Goal: Task Accomplishment & Management: Manage account settings

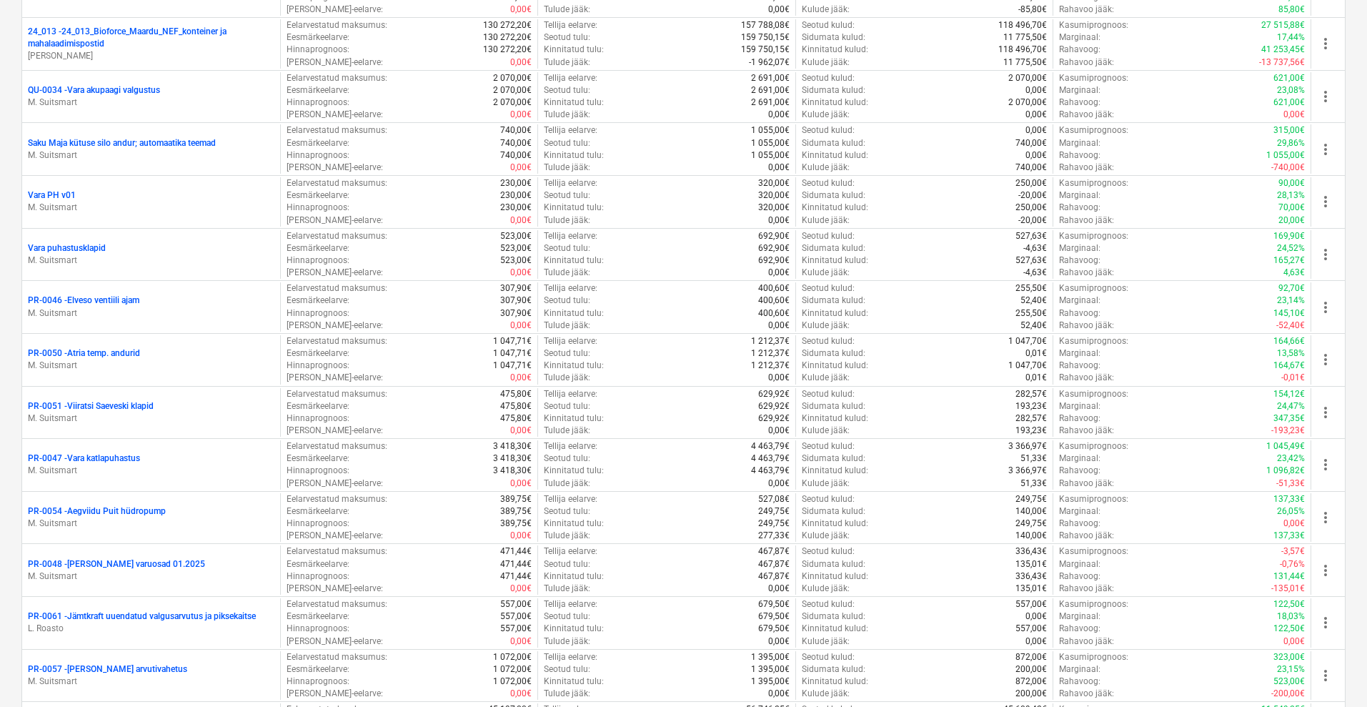
scroll to position [2749, 0]
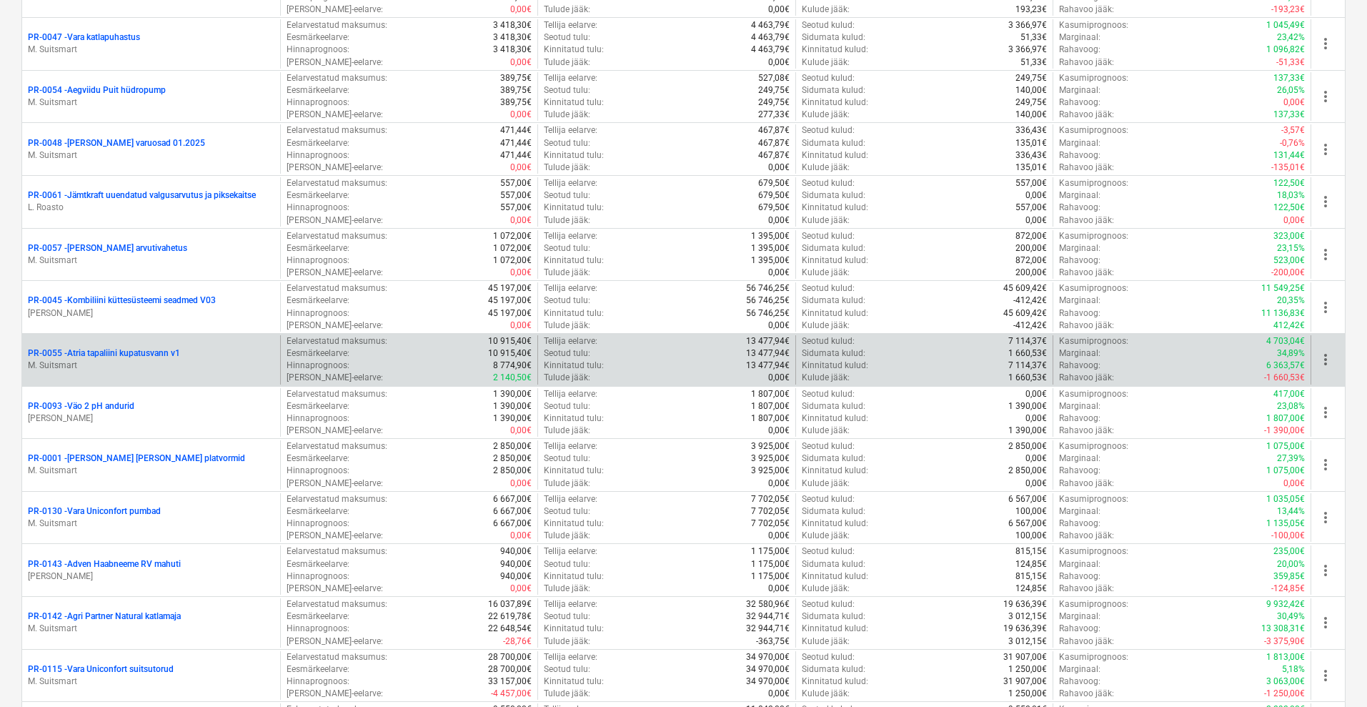
click at [122, 352] on p "PR-0055 - Atria tapaliini kupatusvann v1" at bounding box center [104, 353] width 152 height 12
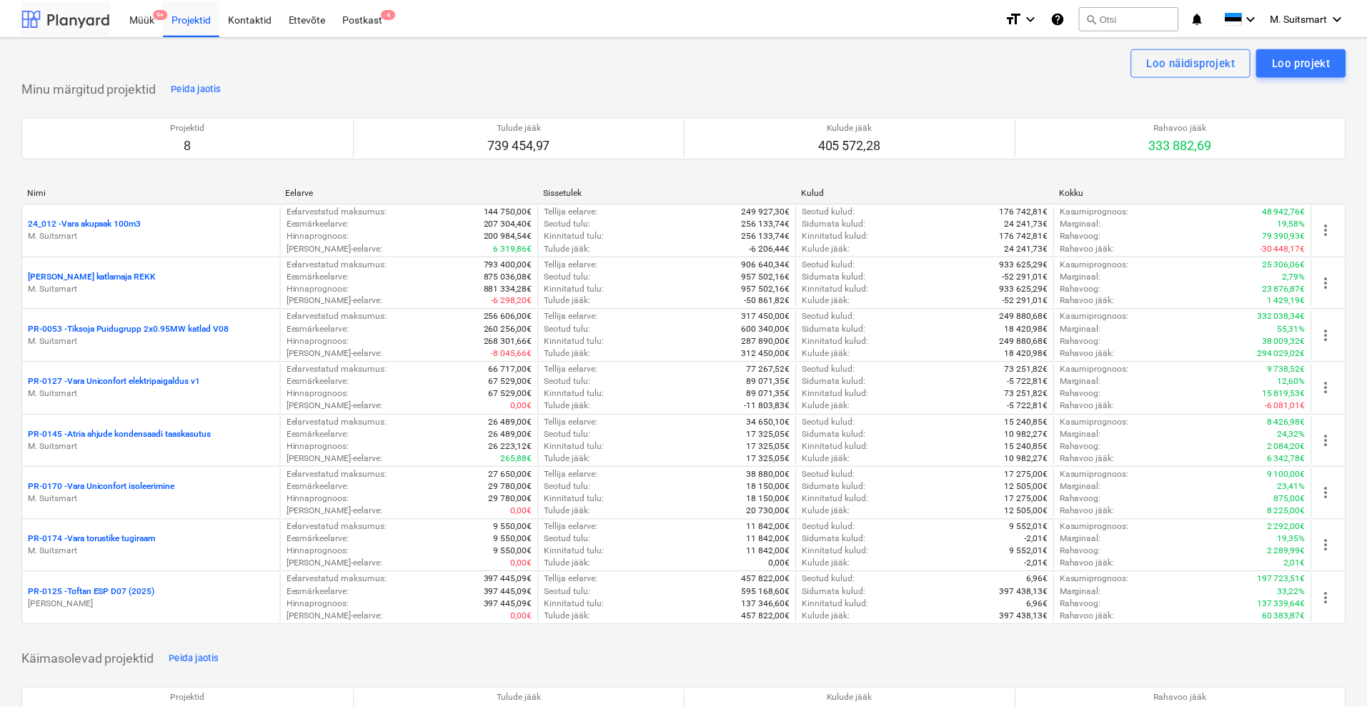
scroll to position [2749, 0]
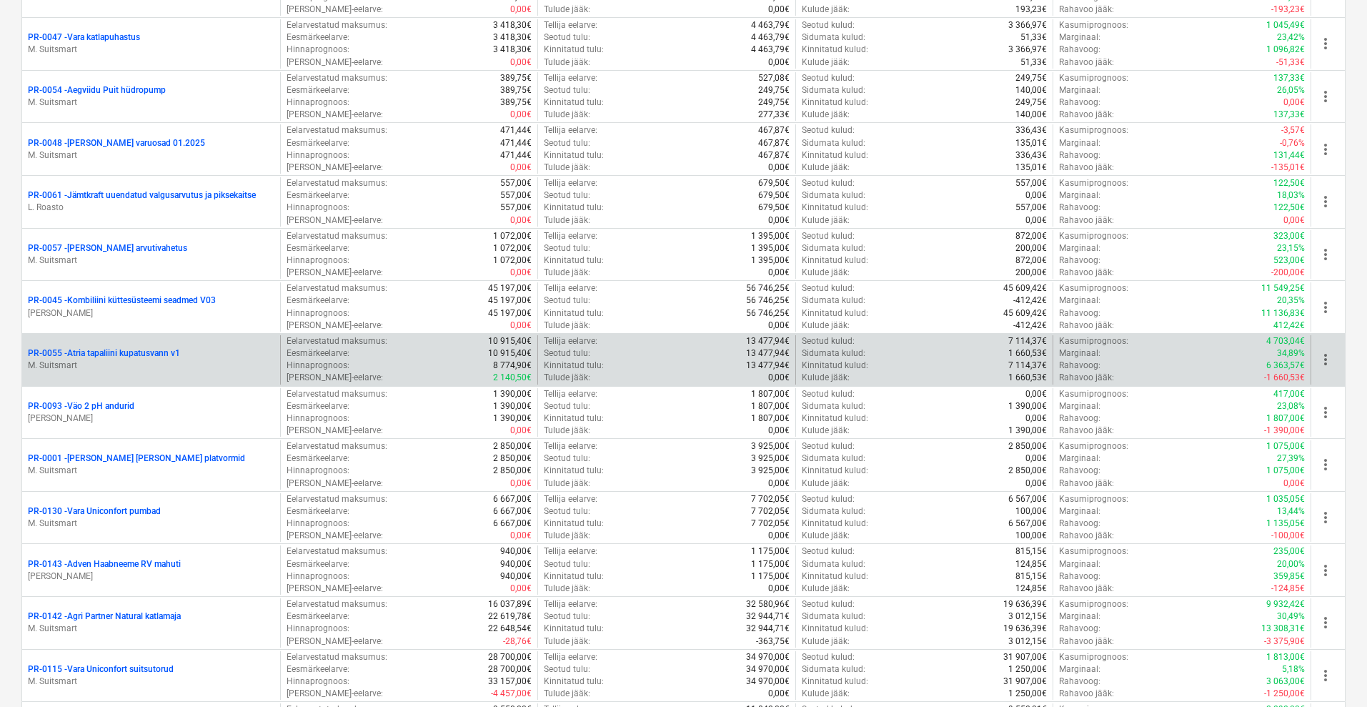
click at [148, 349] on p "PR-0055 - Atria tapaliini kupatusvann v1" at bounding box center [104, 353] width 152 height 12
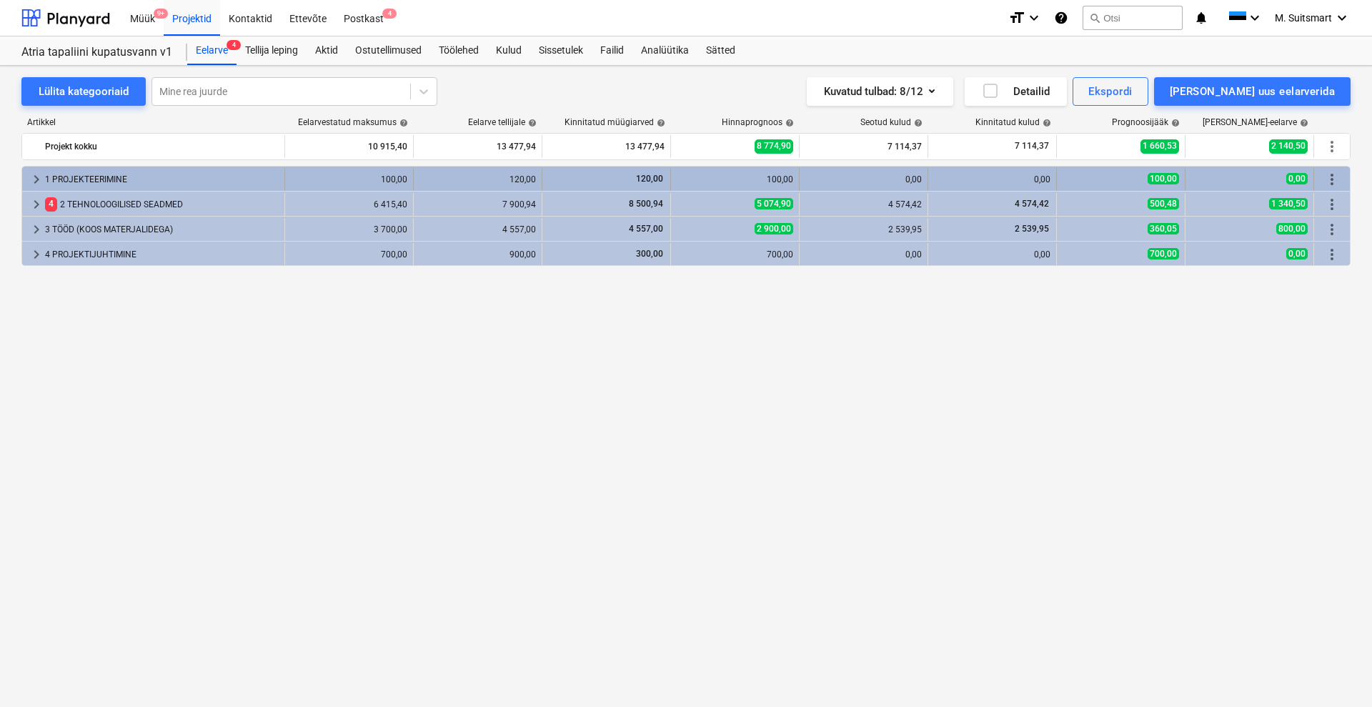
click at [38, 175] on span "keyboard_arrow_right" at bounding box center [36, 179] width 17 height 17
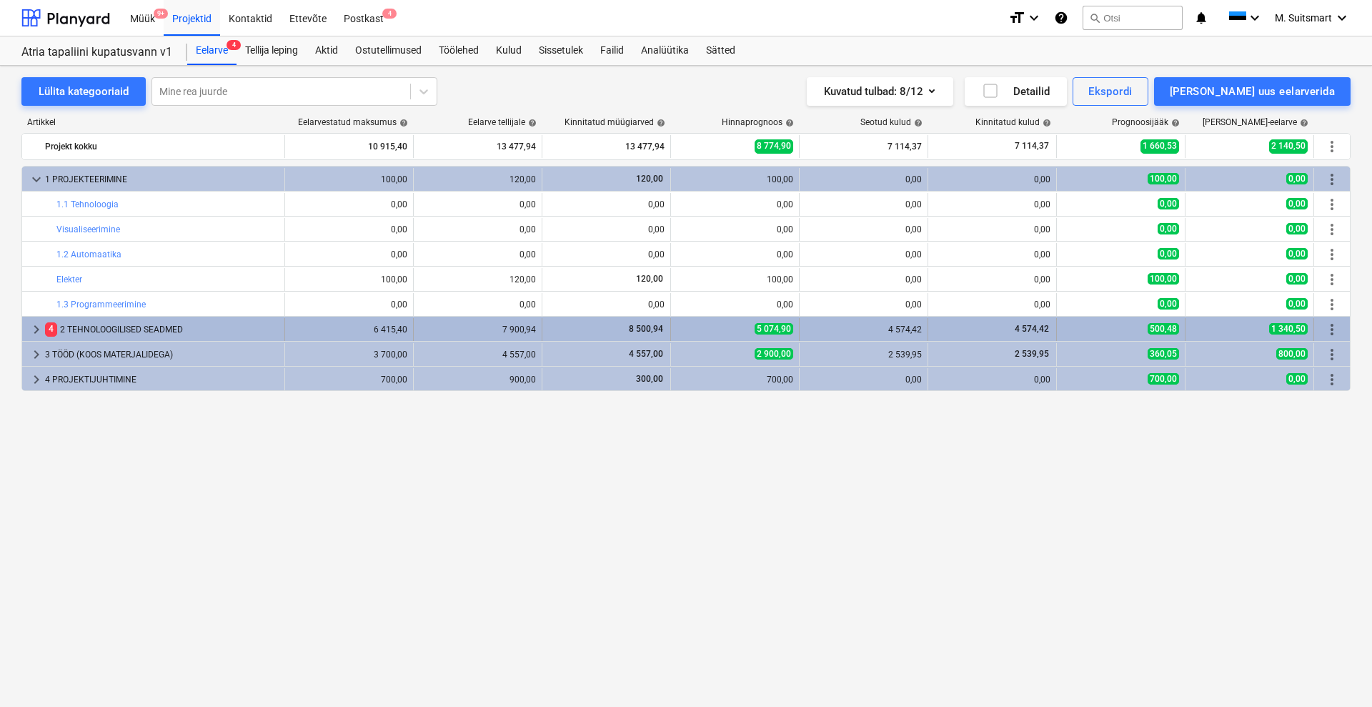
click at [36, 335] on span "keyboard_arrow_right" at bounding box center [36, 329] width 17 height 17
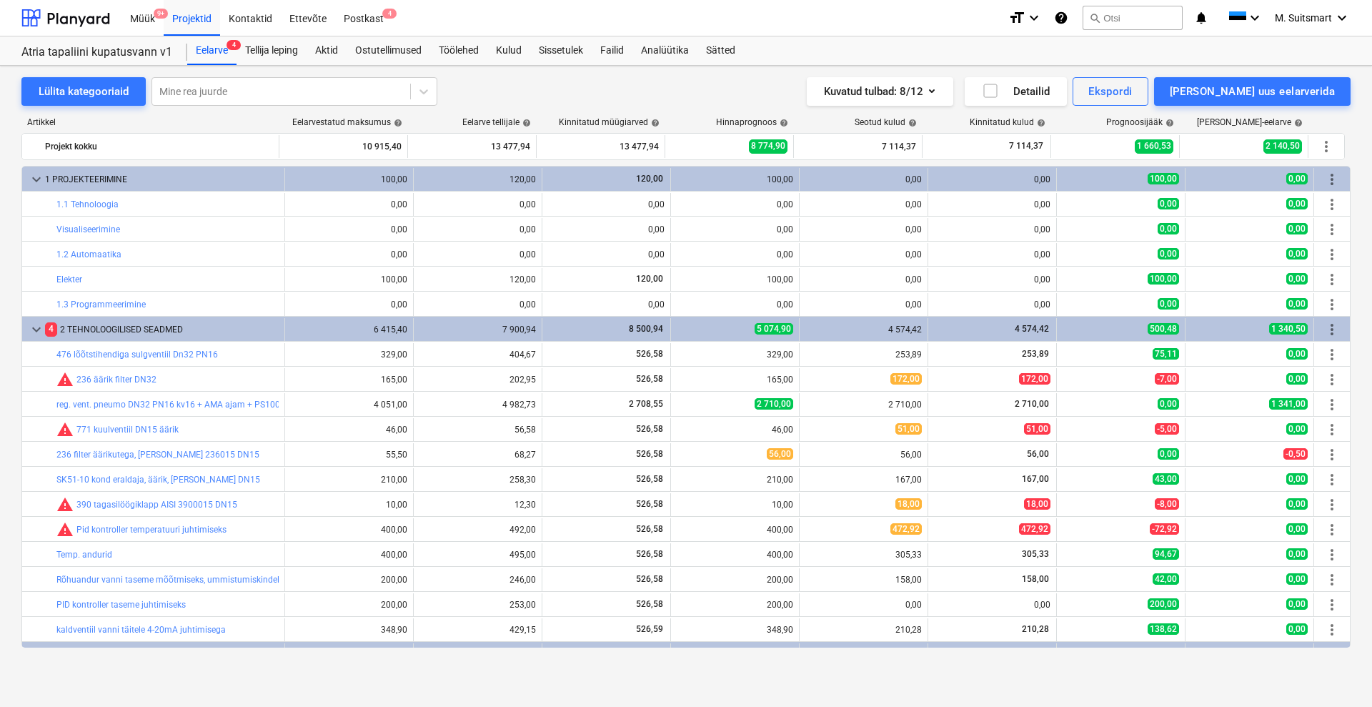
scroll to position [44, 0]
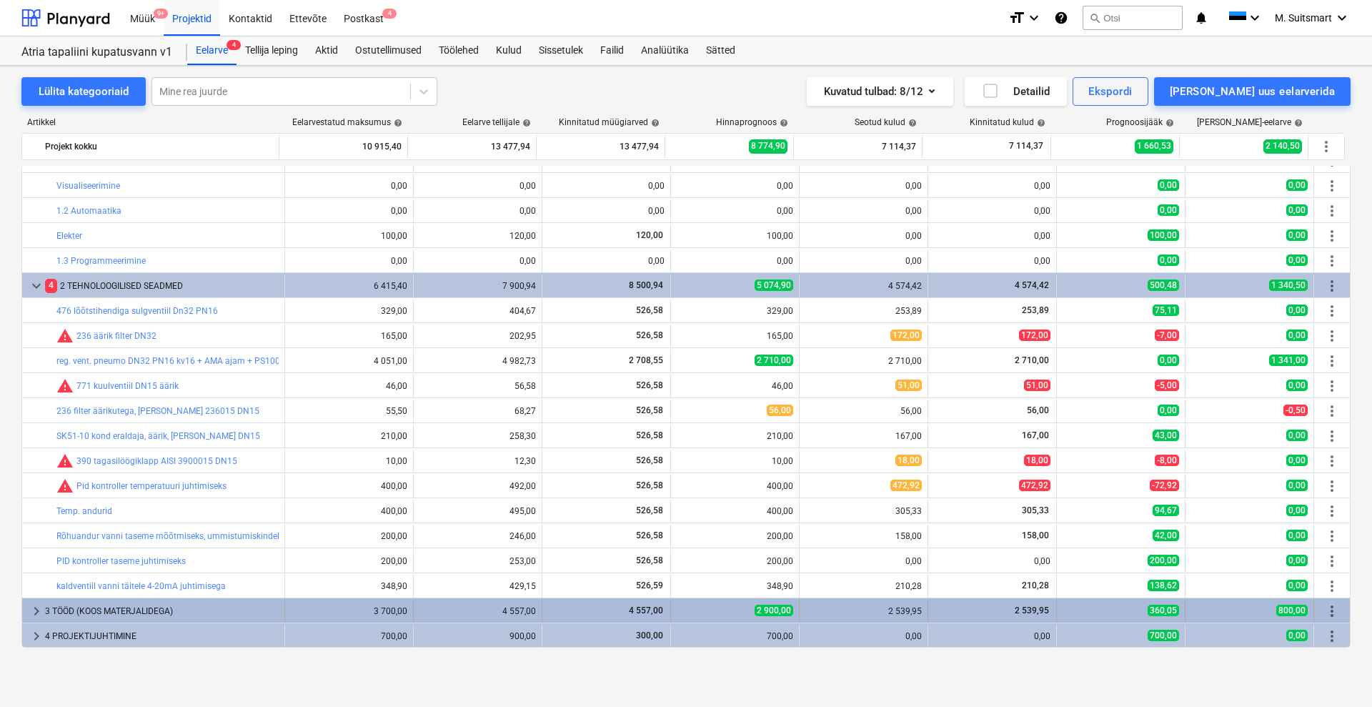
click at [37, 614] on span "keyboard_arrow_right" at bounding box center [36, 611] width 17 height 17
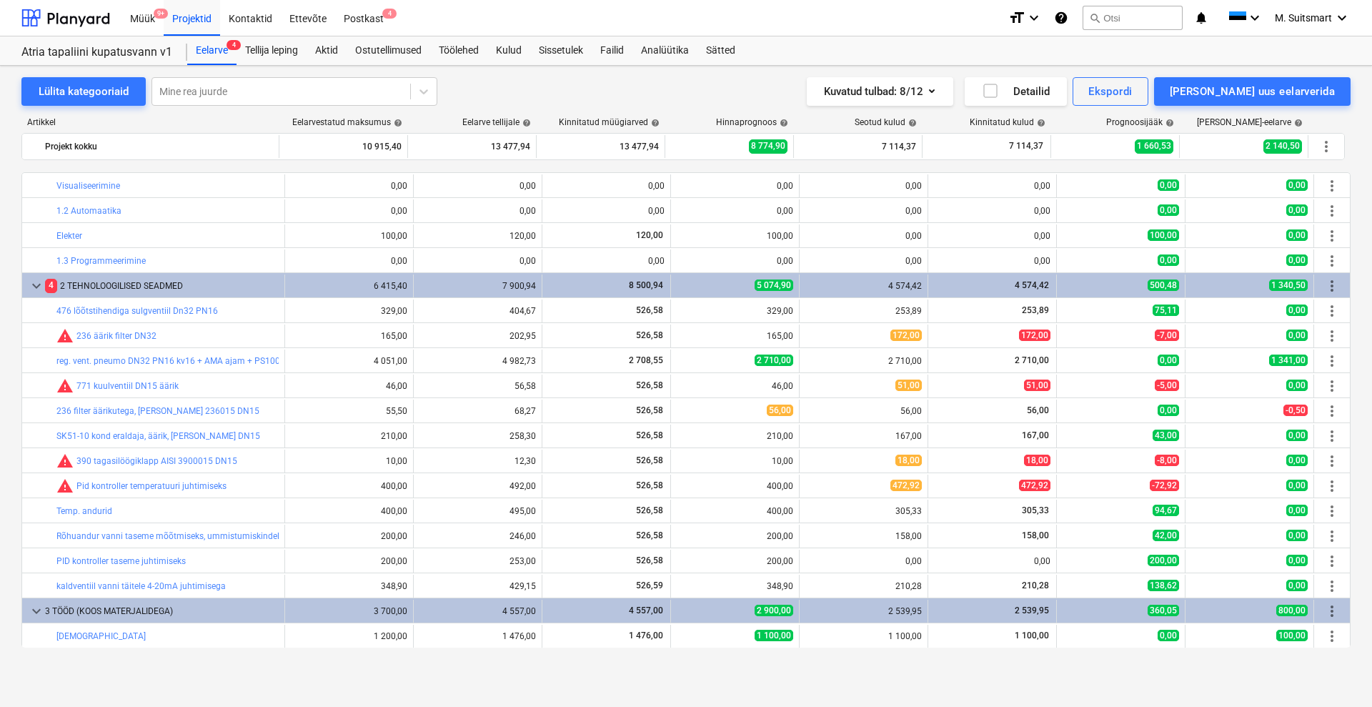
scroll to position [169, 0]
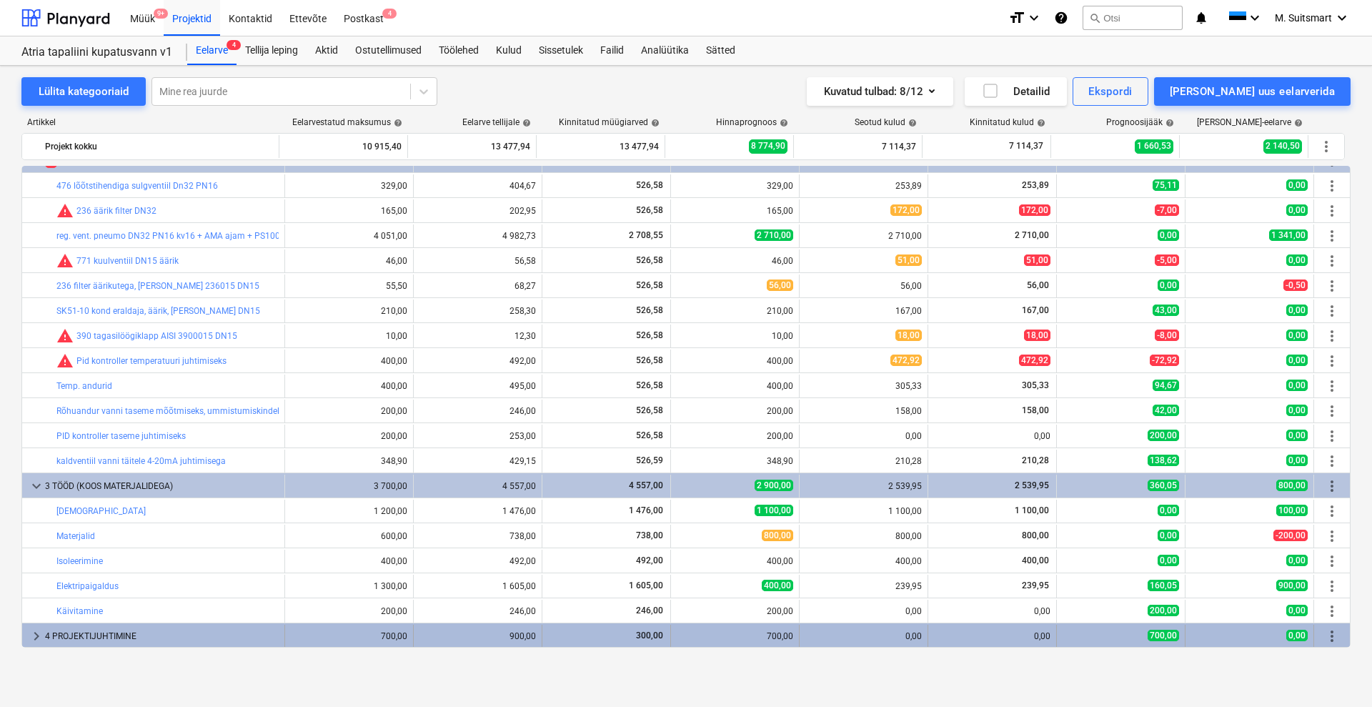
click at [33, 634] on span "keyboard_arrow_right" at bounding box center [36, 636] width 17 height 17
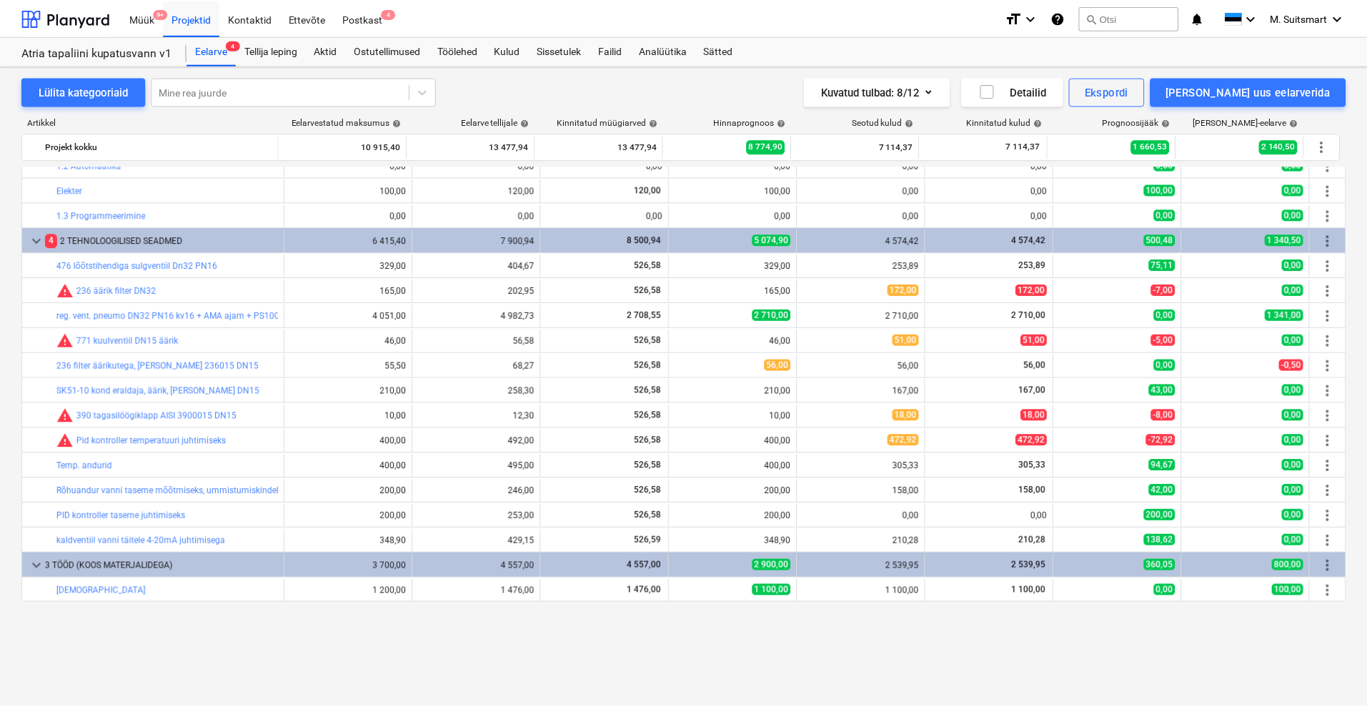
scroll to position [0, 0]
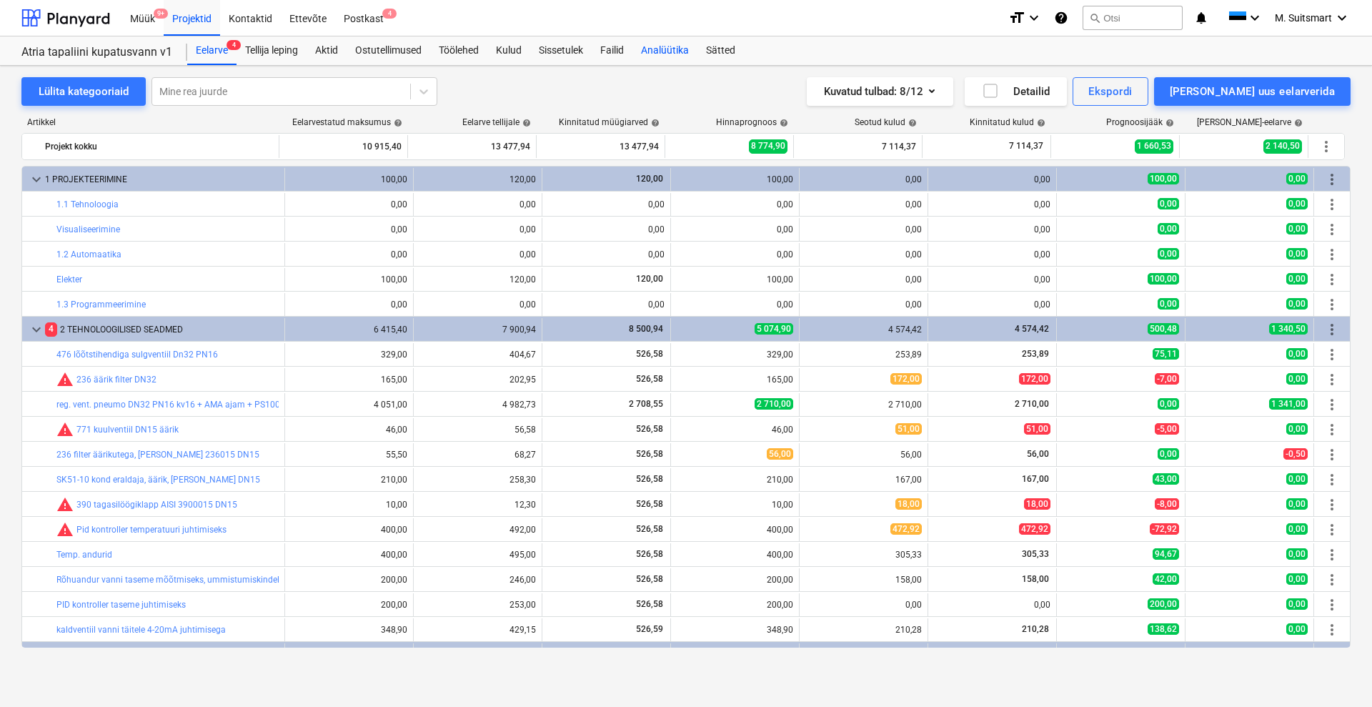
click at [679, 44] on div "Analüütika" at bounding box center [665, 50] width 65 height 29
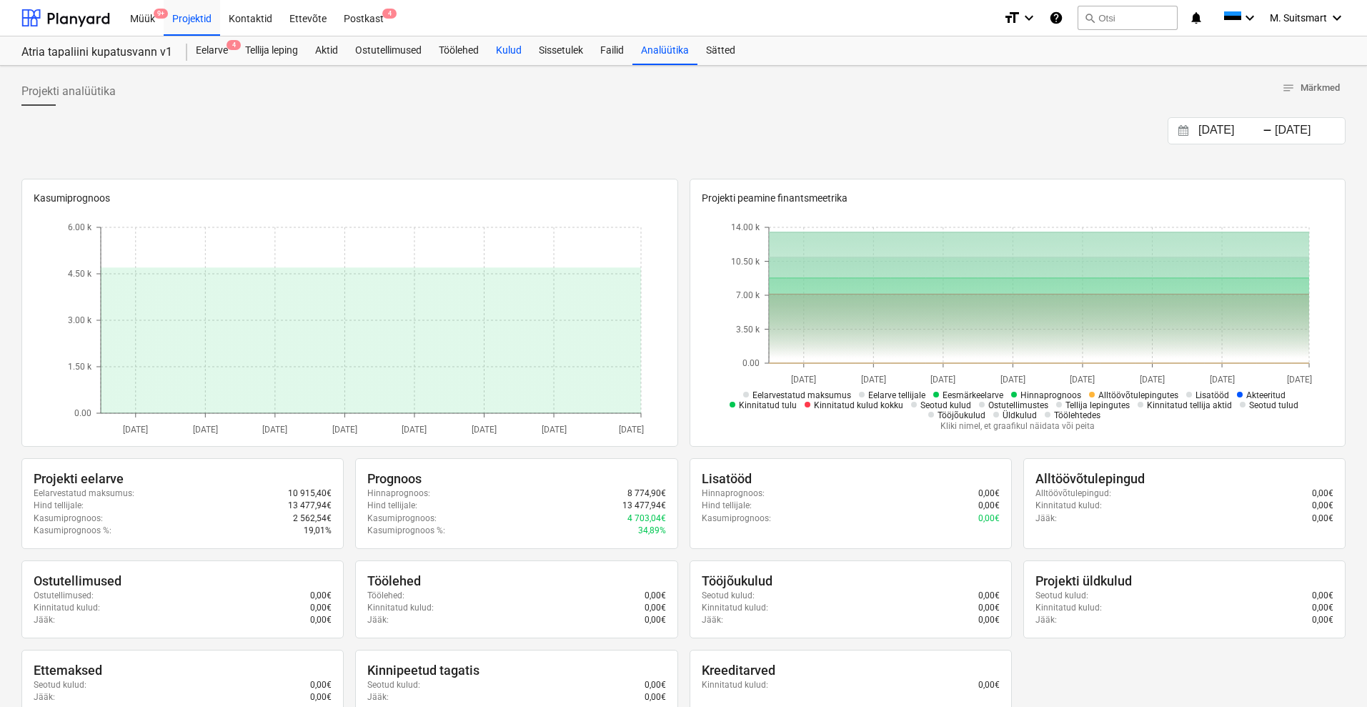
click at [504, 46] on div "Kulud" at bounding box center [508, 50] width 43 height 29
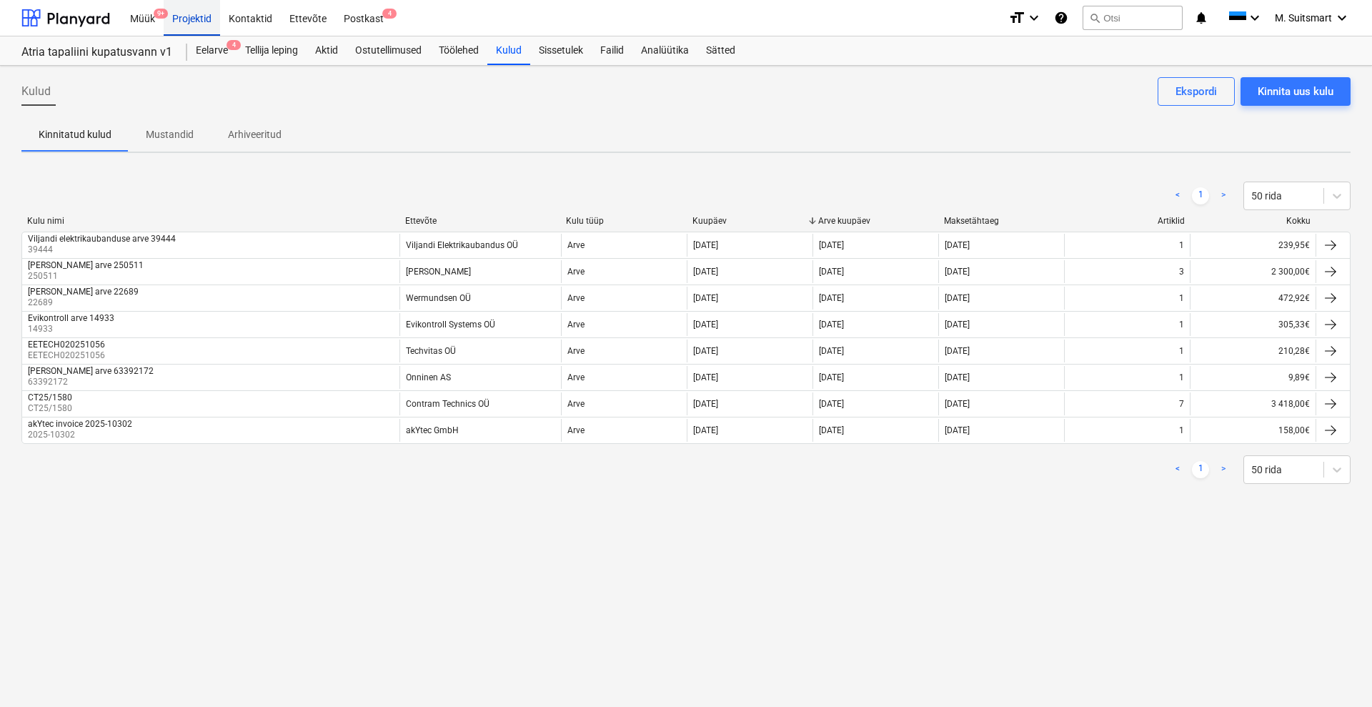
click at [189, 17] on div "Projektid" at bounding box center [192, 17] width 56 height 36
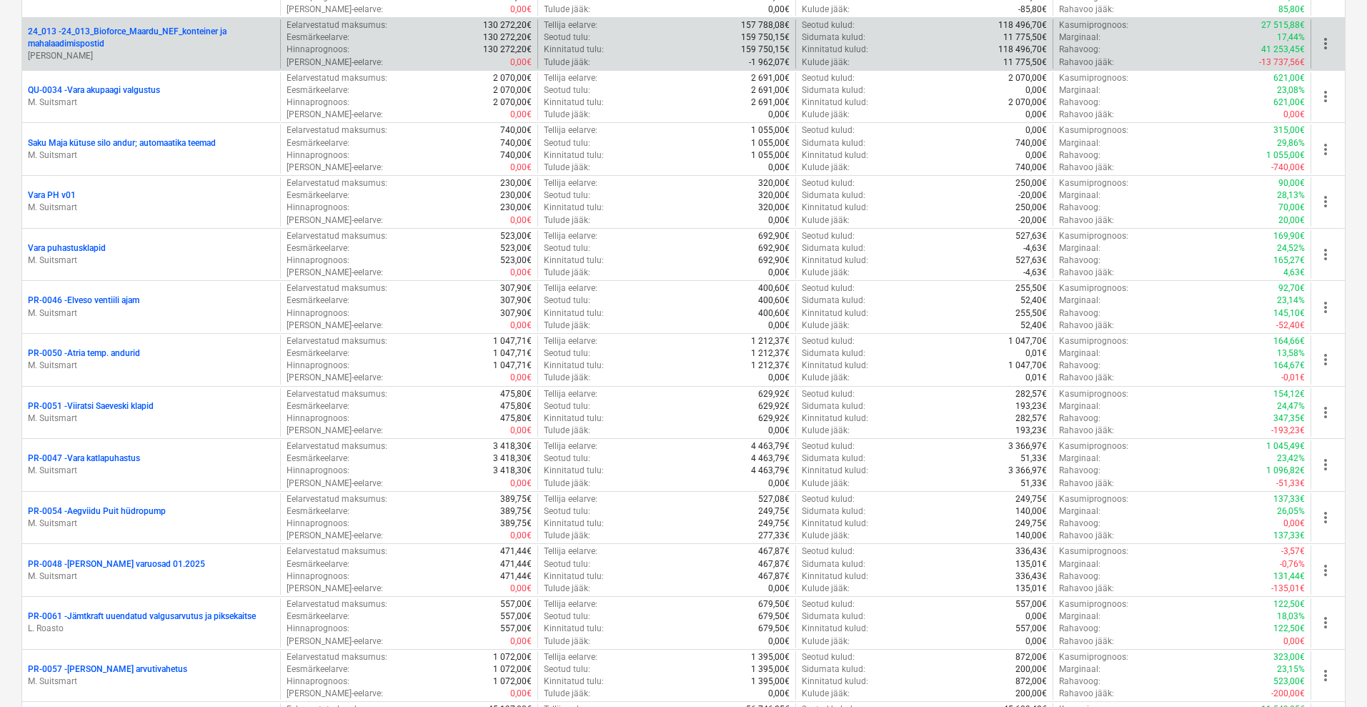
scroll to position [2749, 0]
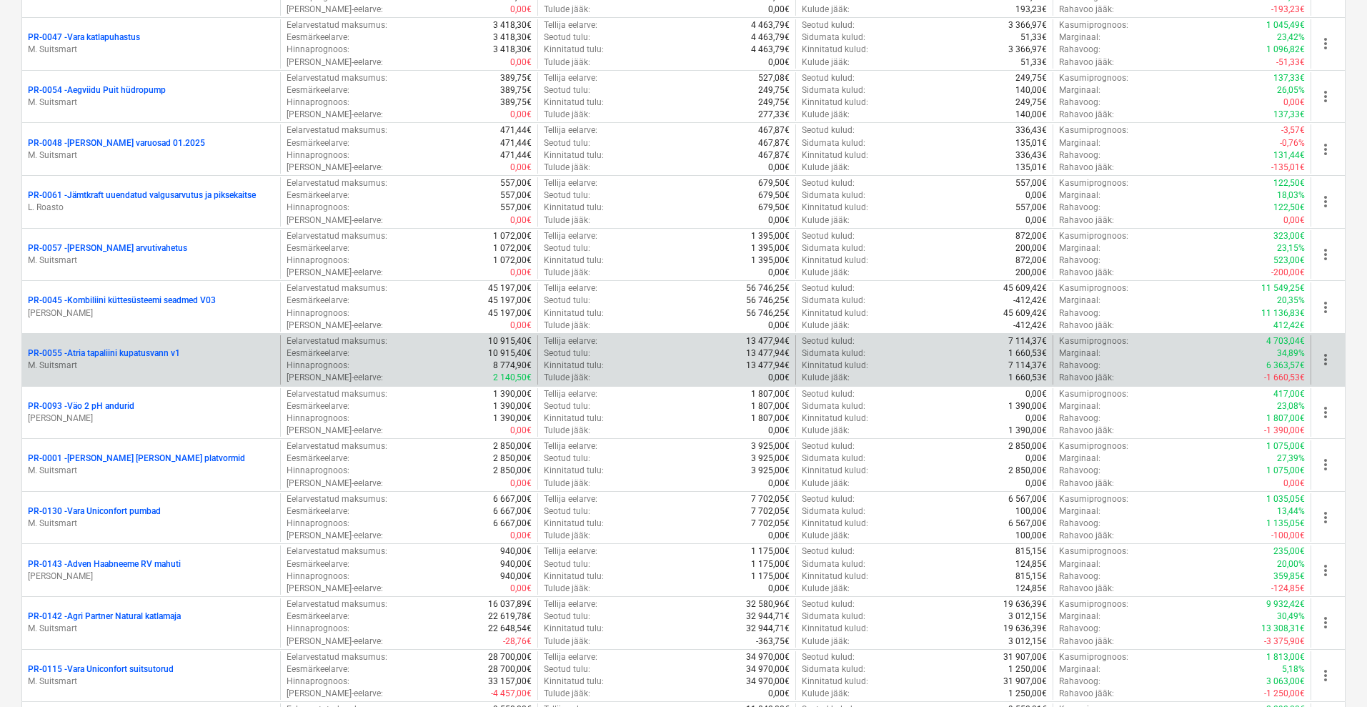
click at [91, 349] on p "PR-0055 - Atria tapaliini kupatusvann v1" at bounding box center [104, 353] width 152 height 12
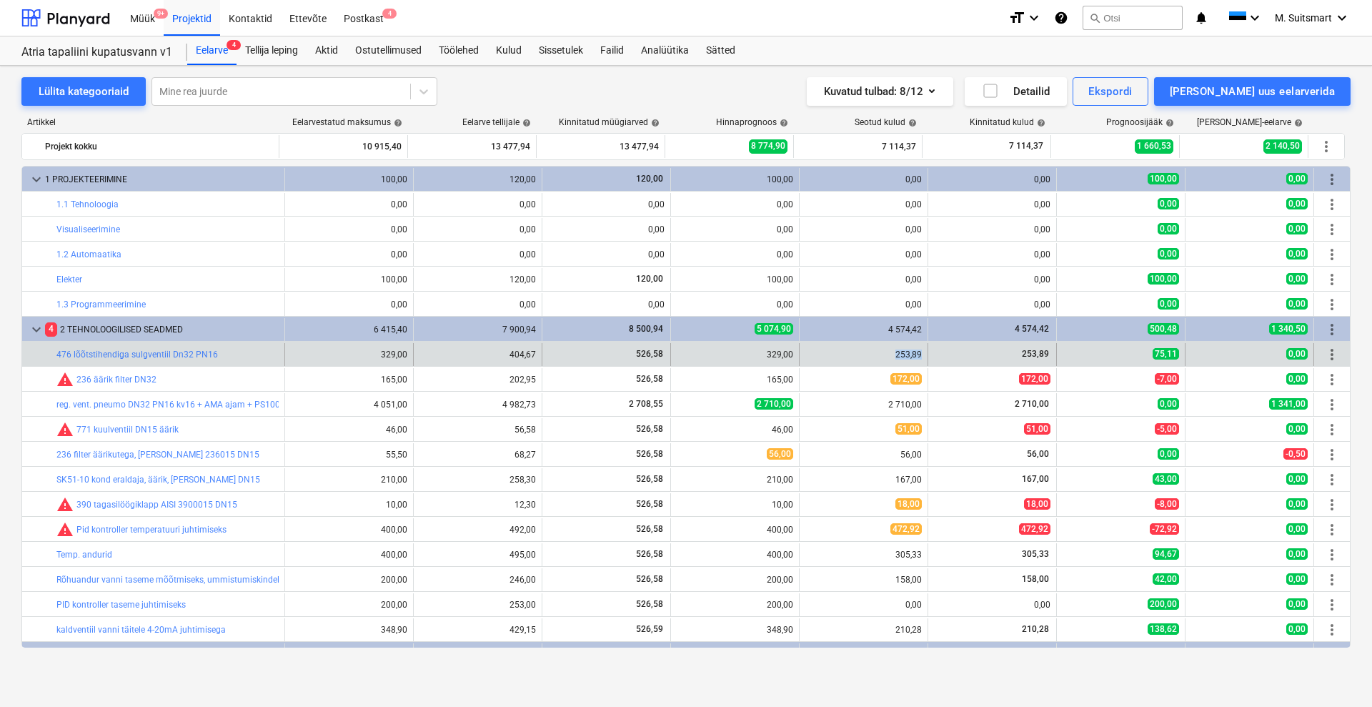
drag, startPoint x: 888, startPoint y: 352, endPoint x: 946, endPoint y: 352, distance: 57.2
click at [946, 352] on div "bar_chart 476 lõõtstihendiga sulgventiil Dn32 PN16 329,00 edit 404,67 526,58 ed…" at bounding box center [686, 354] width 1328 height 23
copy div "253,89"
click at [683, 350] on span "edit" at bounding box center [685, 354] width 11 height 11
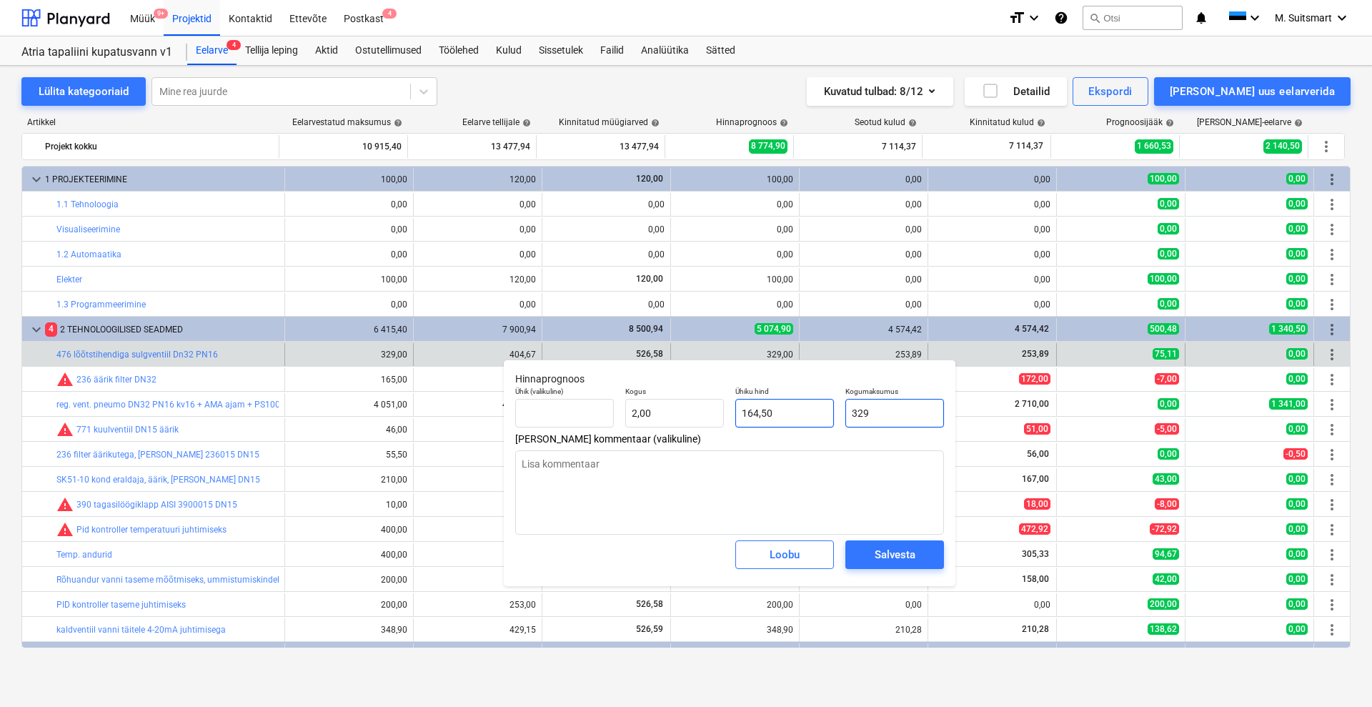
drag, startPoint x: 913, startPoint y: 409, endPoint x: 804, endPoint y: 407, distance: 109.4
click at [804, 407] on div "Ühik (valikuline) Kogus 2,00 Ühiku hind 164,50 Kogumaksumus 329" at bounding box center [730, 407] width 440 height 52
paste input "253,8"
type input "253,89"
type textarea "x"
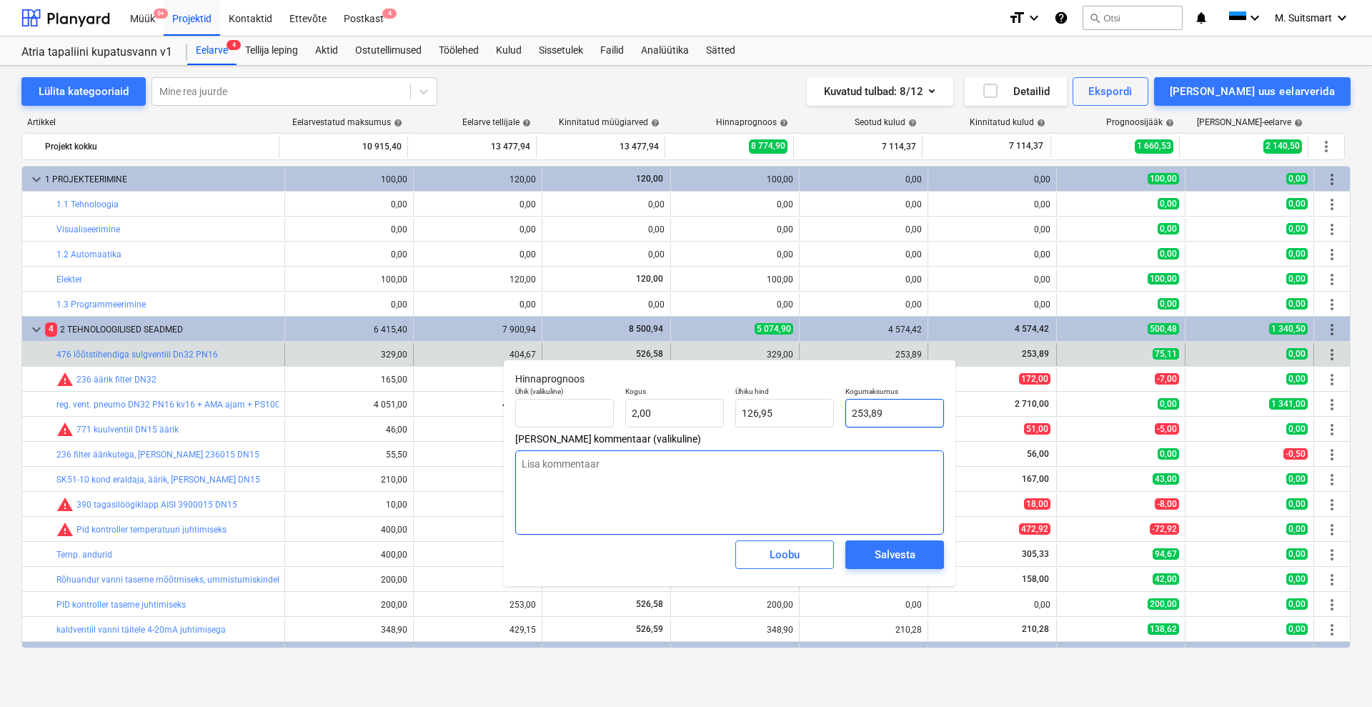
type input "126,95"
type input "253,89"
click at [883, 554] on div "Salvesta" at bounding box center [895, 554] width 41 height 19
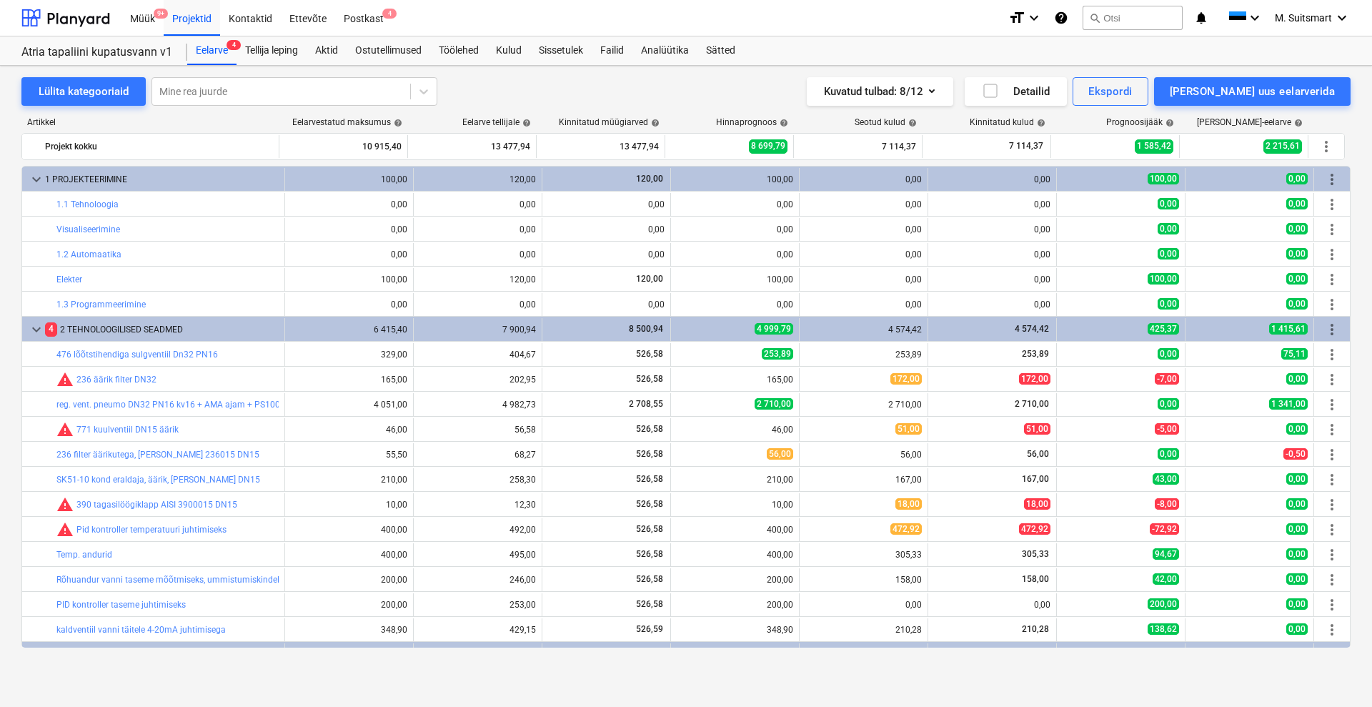
type textarea "x"
type input "2,00"
type input "126,95"
type input "253,89"
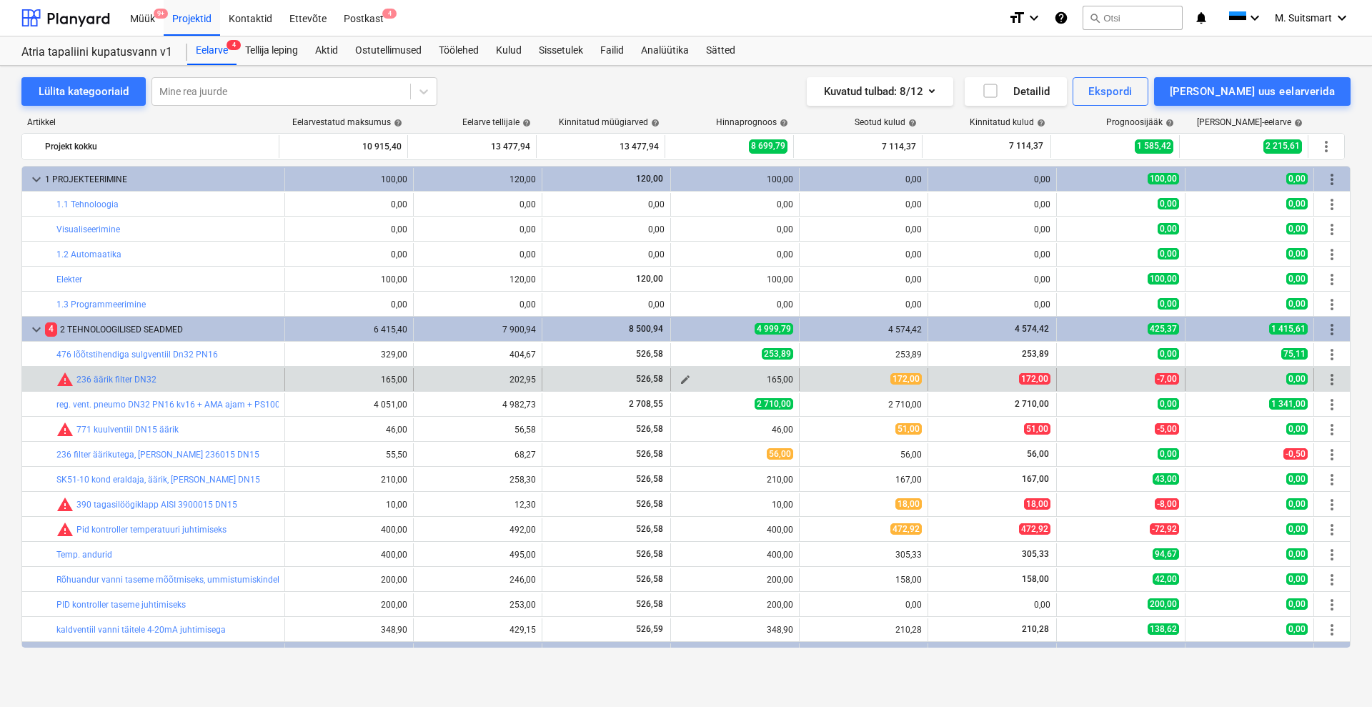
click at [677, 380] on button "edit" at bounding box center [685, 379] width 17 height 17
type textarea "x"
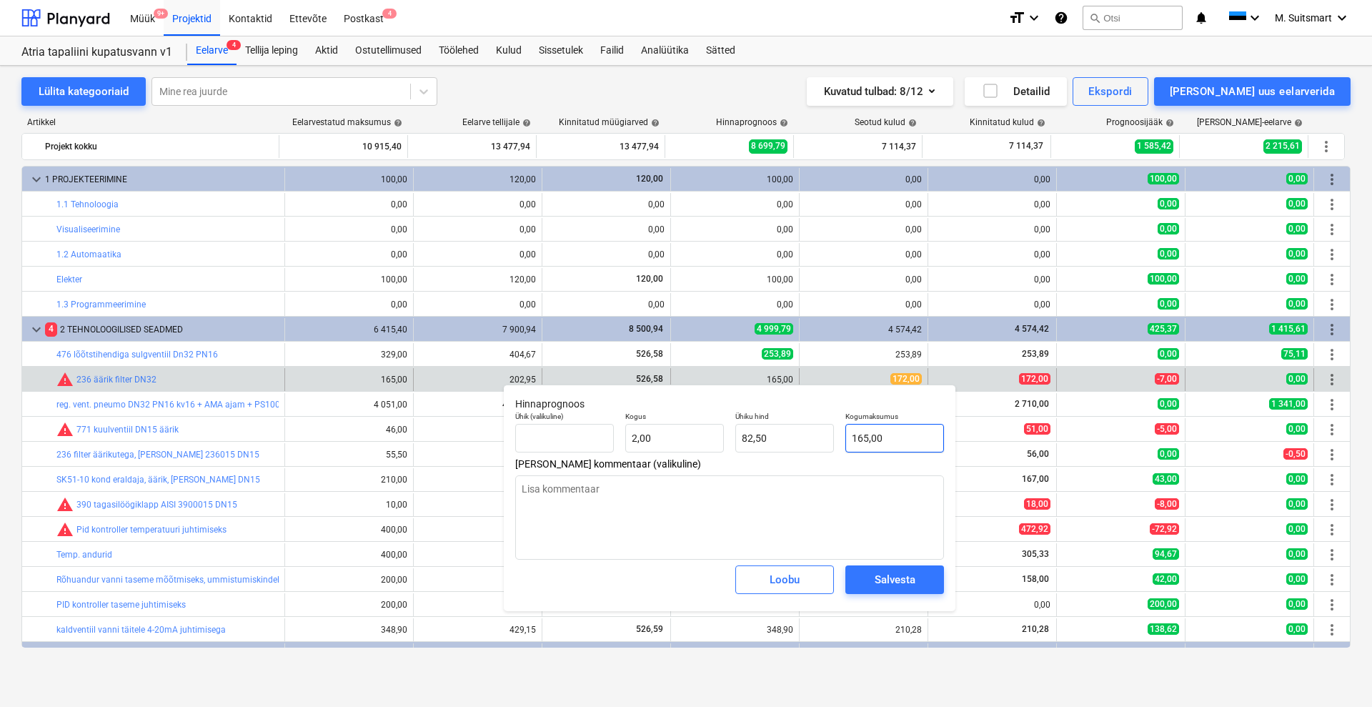
type input "165"
drag, startPoint x: 897, startPoint y: 430, endPoint x: 767, endPoint y: 432, distance: 130.1
click at [767, 432] on div "Ühik (valikuline) Kogus 2,00 Ühiku hind 82,50 Kogumaksumus 165" at bounding box center [730, 432] width 440 height 52
type textarea "x"
type input "1"
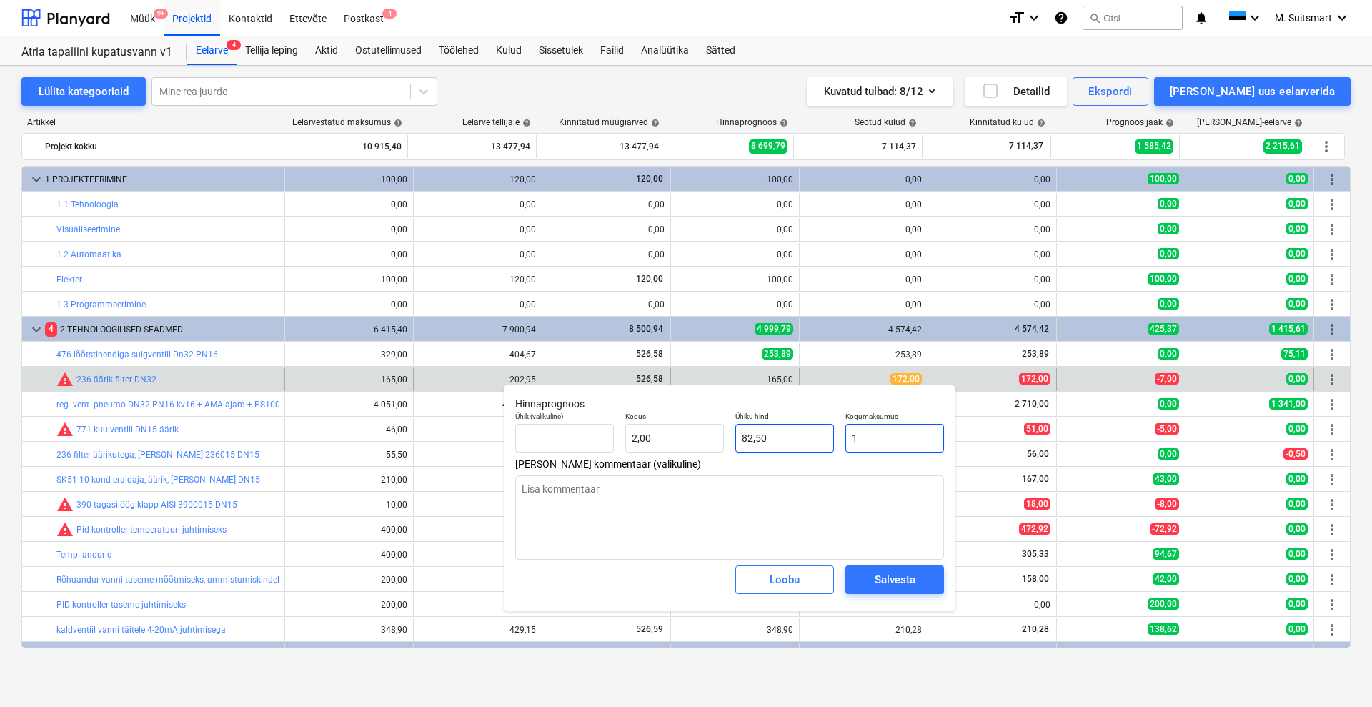
type input "0,50"
type textarea "x"
type input "17"
type input "8,50"
type textarea "x"
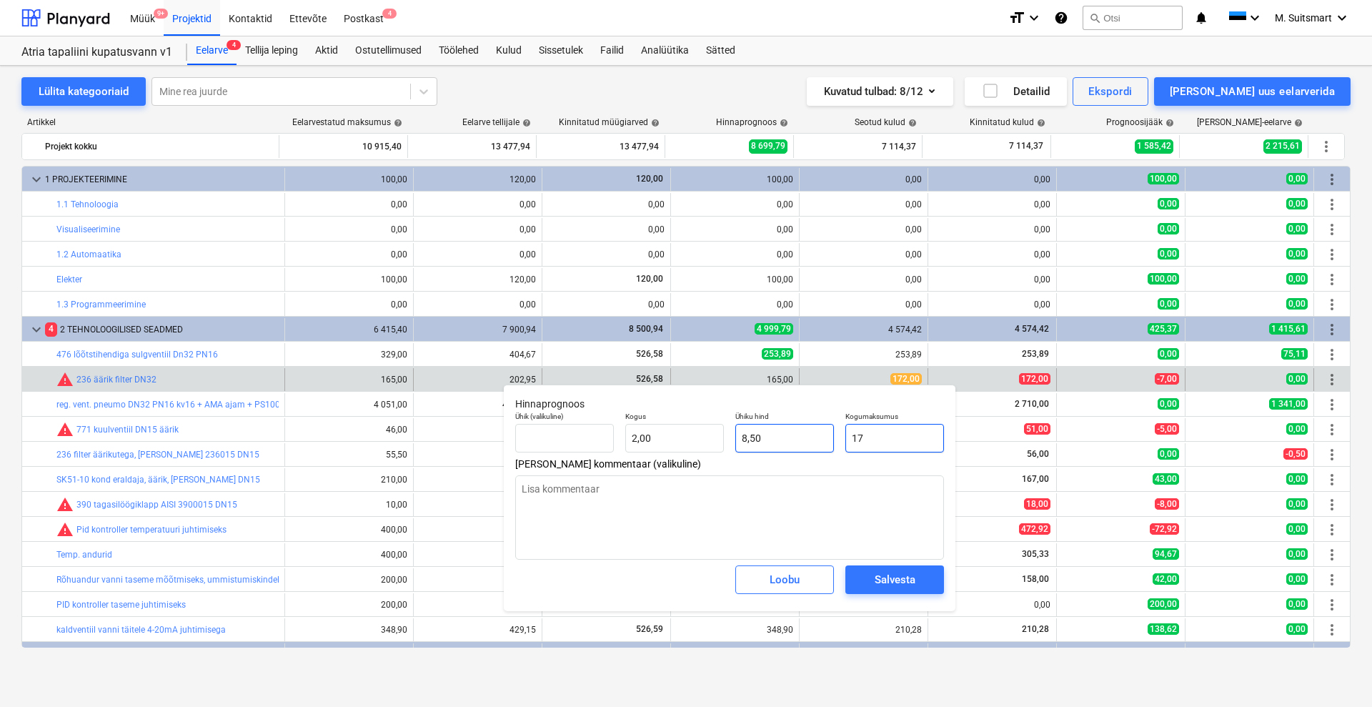
type input "172"
type input "86,00"
type input "172"
type textarea "x"
type input "172,00"
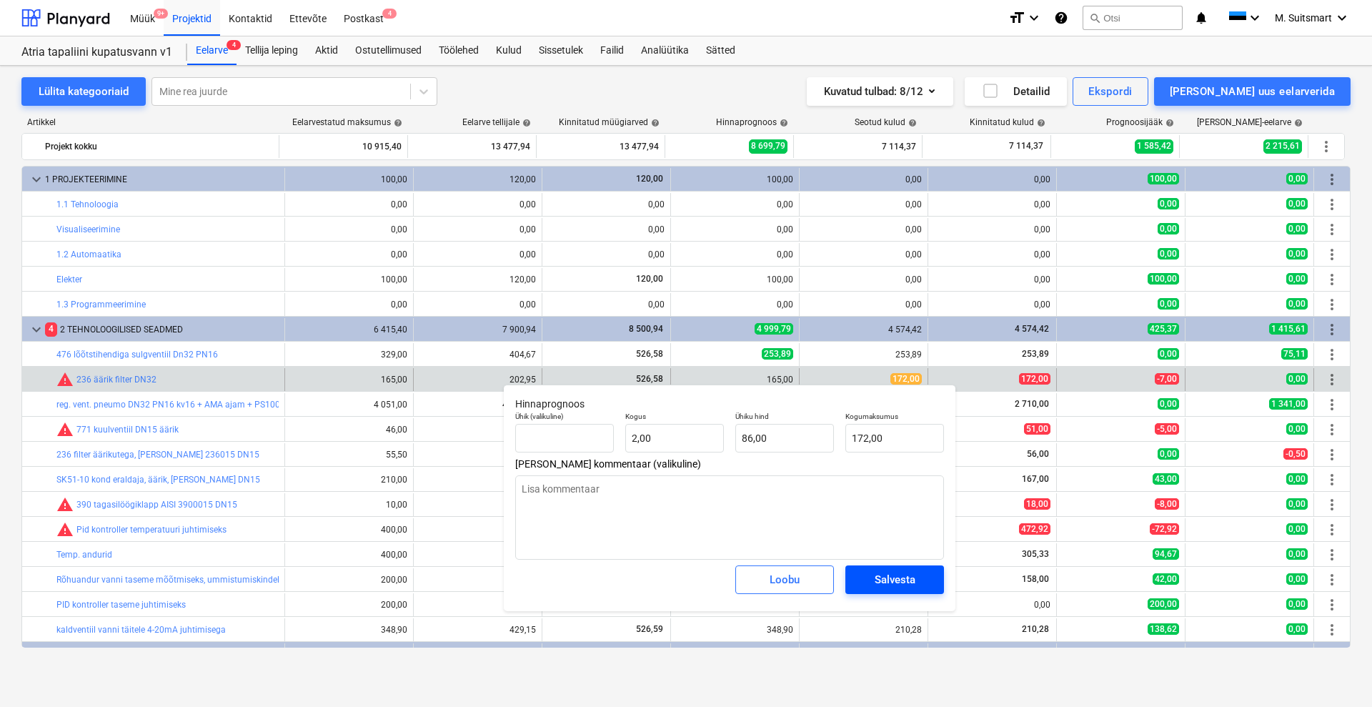
click at [883, 581] on div "Salvesta" at bounding box center [895, 579] width 41 height 19
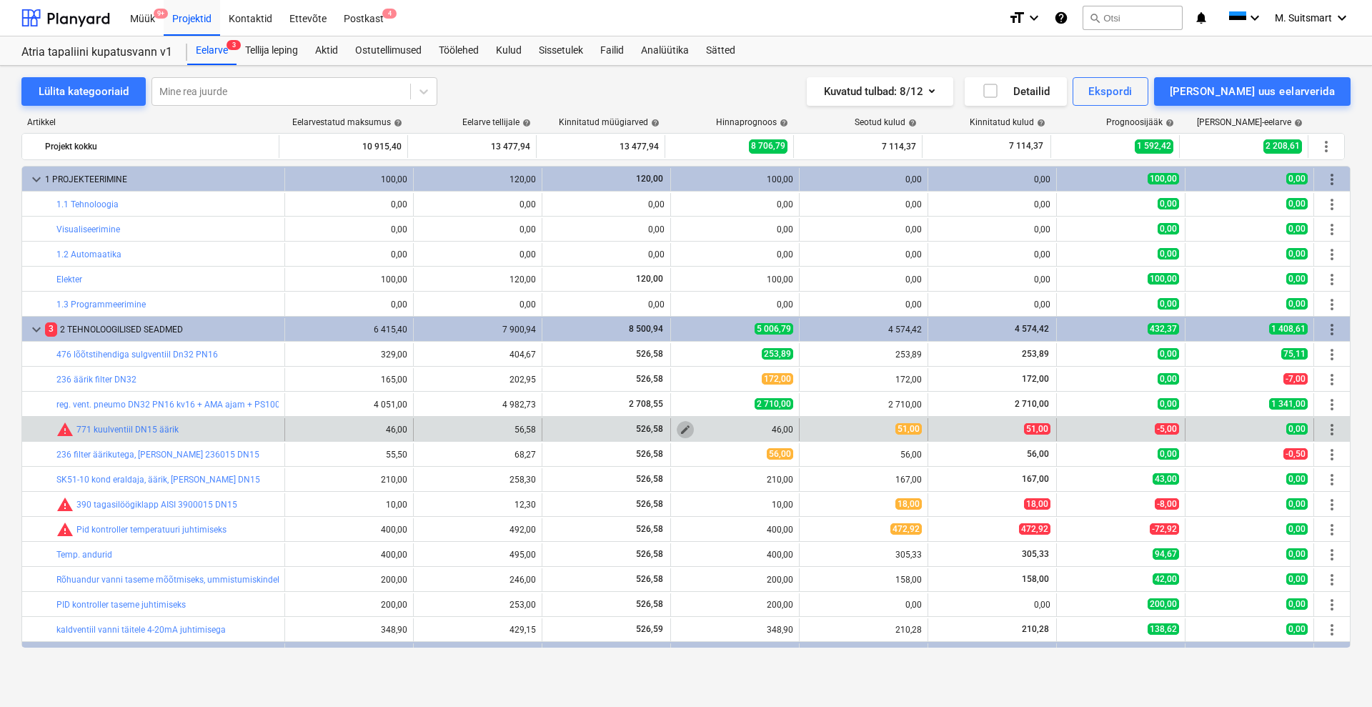
click at [680, 429] on span "edit" at bounding box center [685, 429] width 11 height 11
type textarea "x"
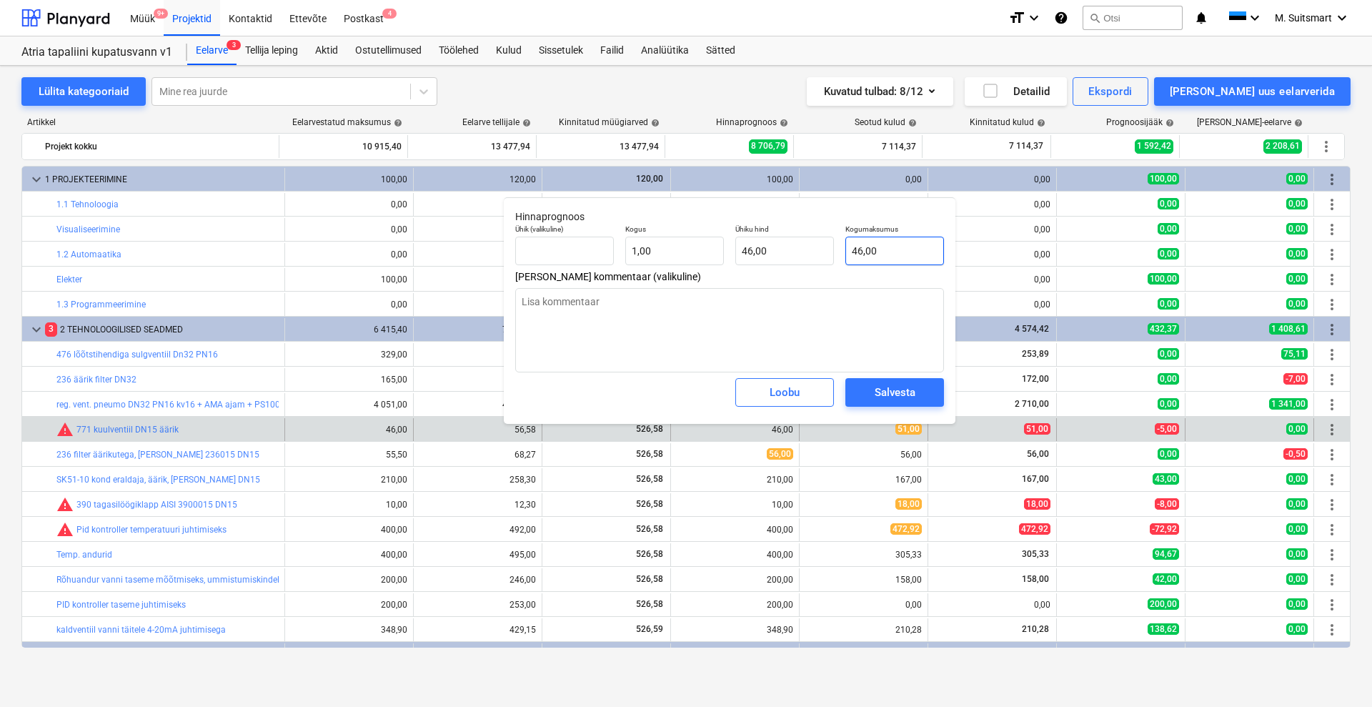
type input "46"
drag, startPoint x: 903, startPoint y: 244, endPoint x: 841, endPoint y: 247, distance: 62.3
click at [841, 247] on div "Kogumaksumus 46" at bounding box center [895, 245] width 110 height 52
type textarea "x"
type input "5"
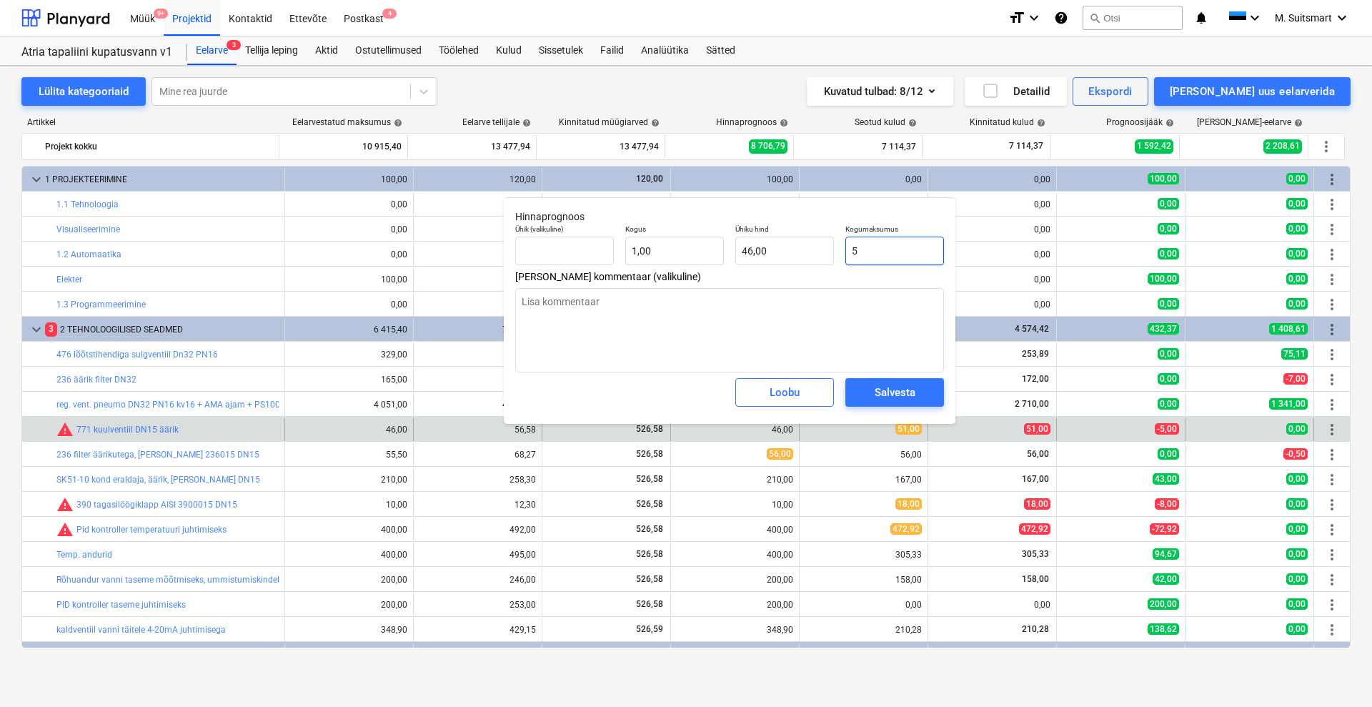
type input "5,00"
type textarea "x"
type input "51"
type input "51,00"
type input "51"
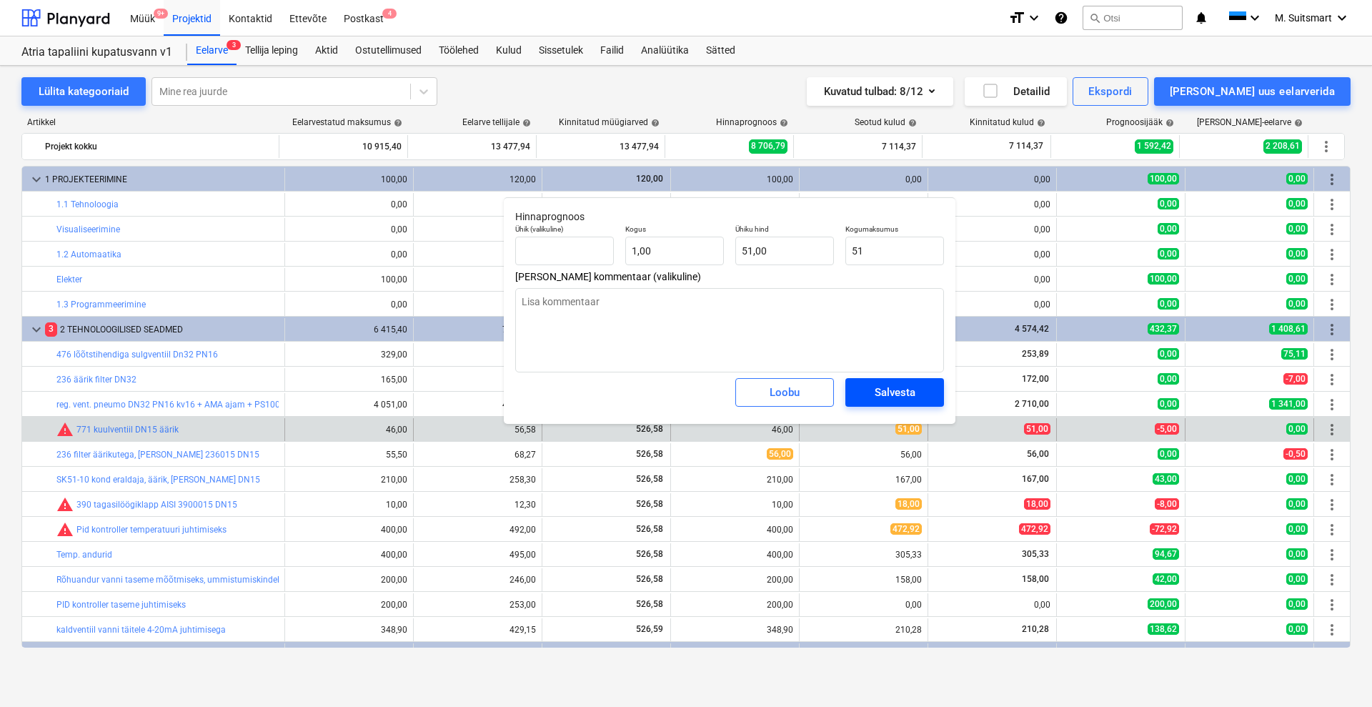
type textarea "x"
type input "51,00"
click at [861, 392] on button "Salvesta" at bounding box center [895, 392] width 99 height 29
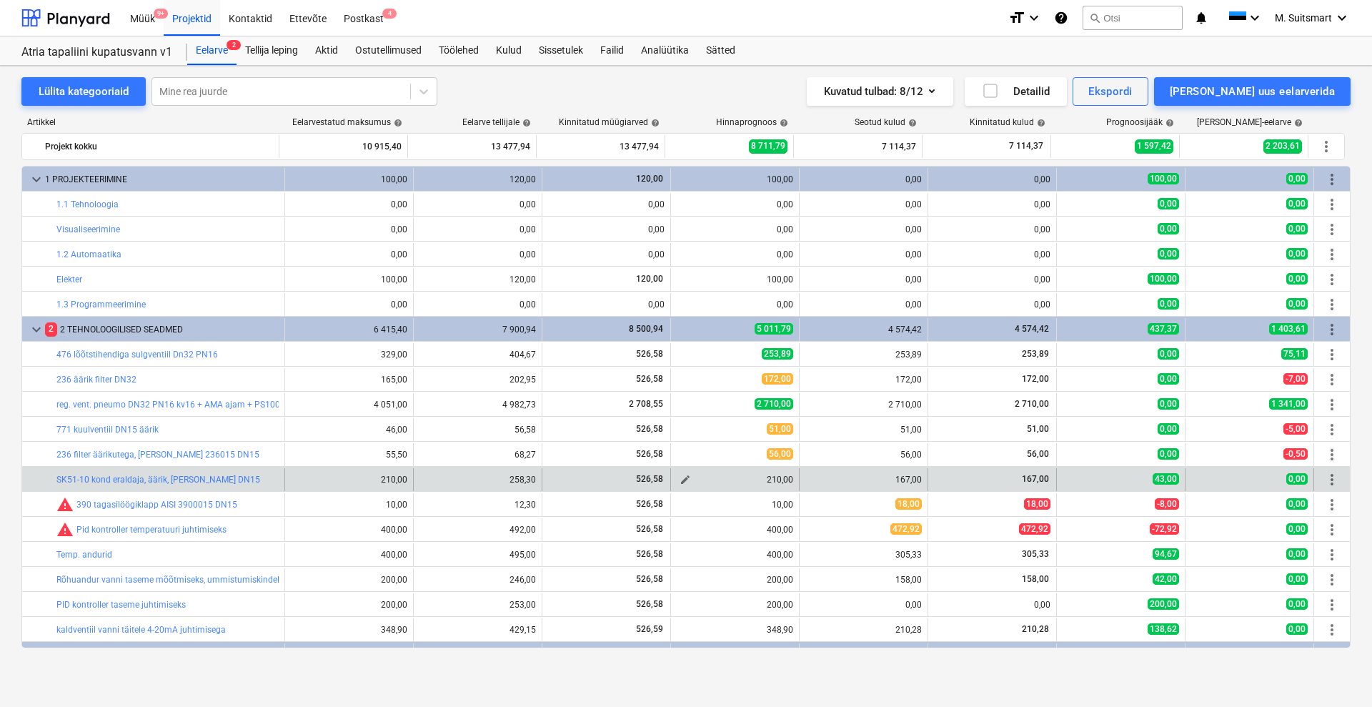
click at [681, 480] on span "edit" at bounding box center [685, 479] width 11 height 11
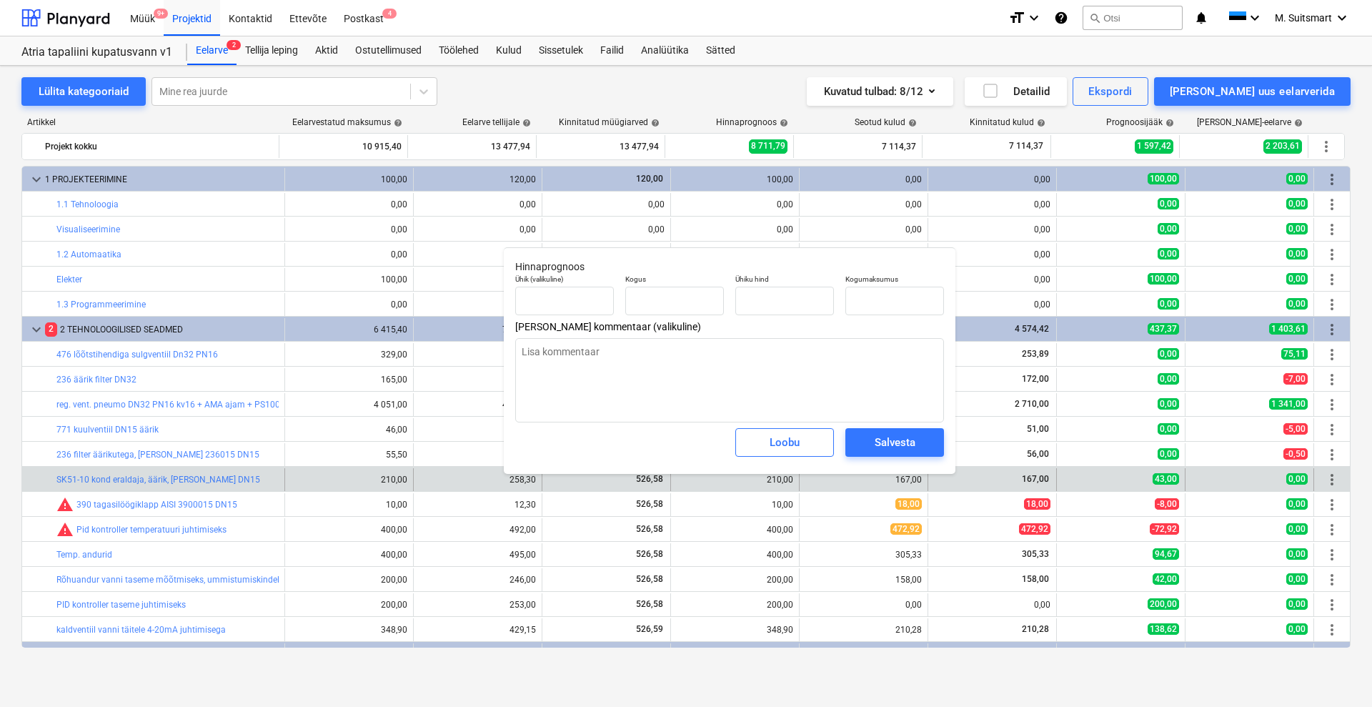
type textarea "x"
type input "1,00"
type input "210,00"
type input "210"
drag, startPoint x: 872, startPoint y: 294, endPoint x: 803, endPoint y: 298, distance: 68.7
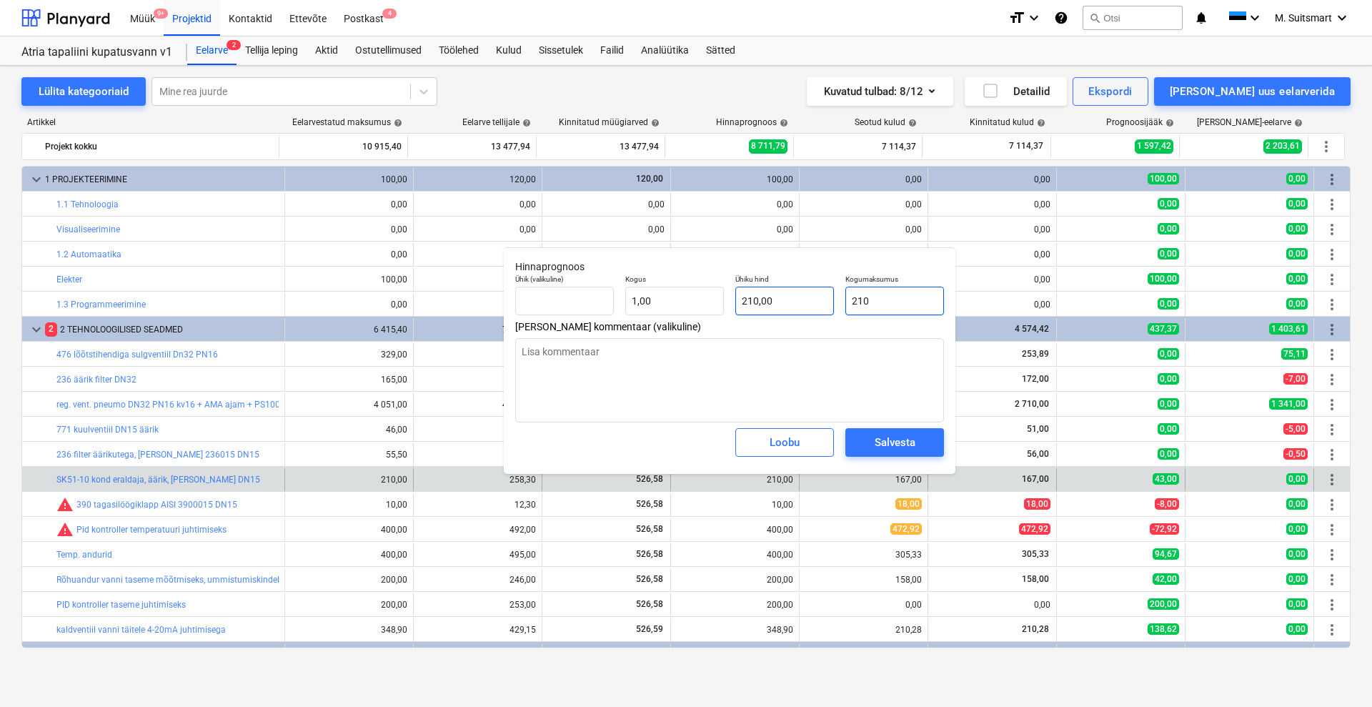
click at [803, 298] on div "Ühik (valikuline) Kogus 1,00 Ühiku hind 210,00 Kogumaksumus 210" at bounding box center [730, 295] width 440 height 52
type textarea "x"
type input "1"
type input "1,00"
type textarea "x"
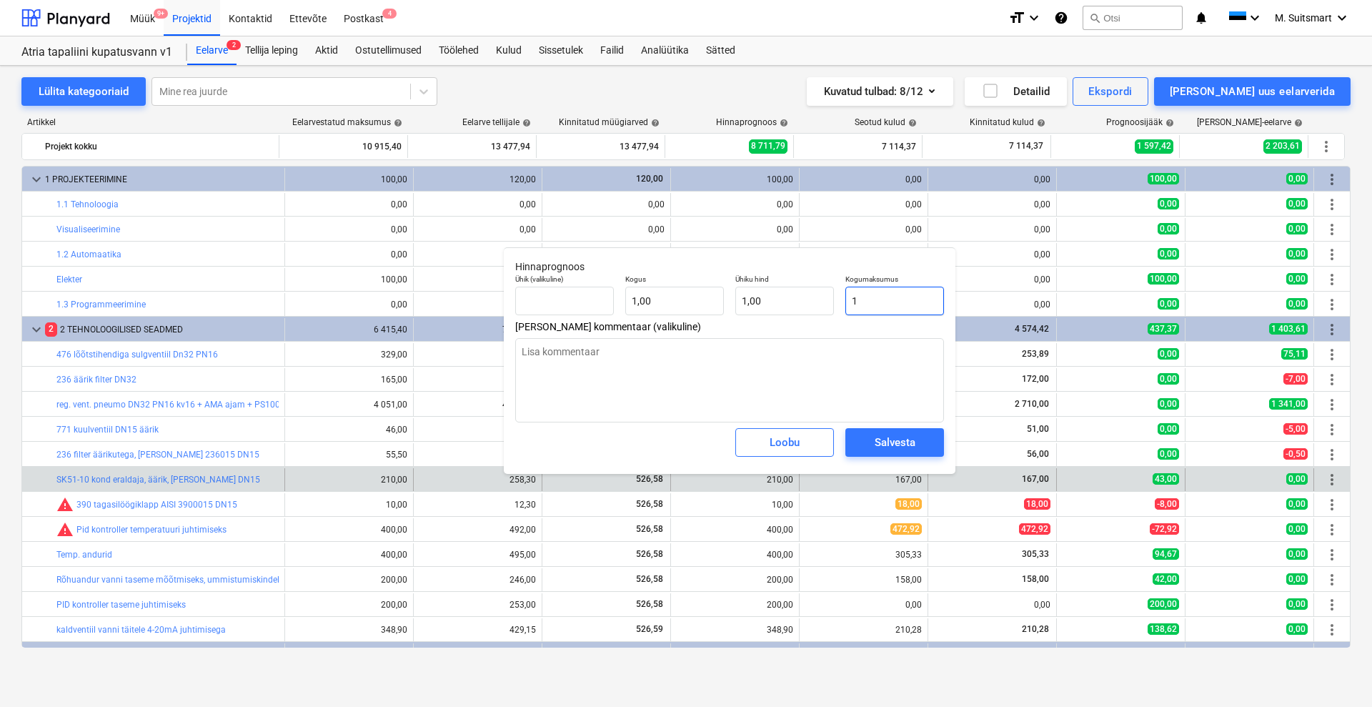
type input "16"
type input "16,00"
type textarea "x"
type input "167"
type input "167,00"
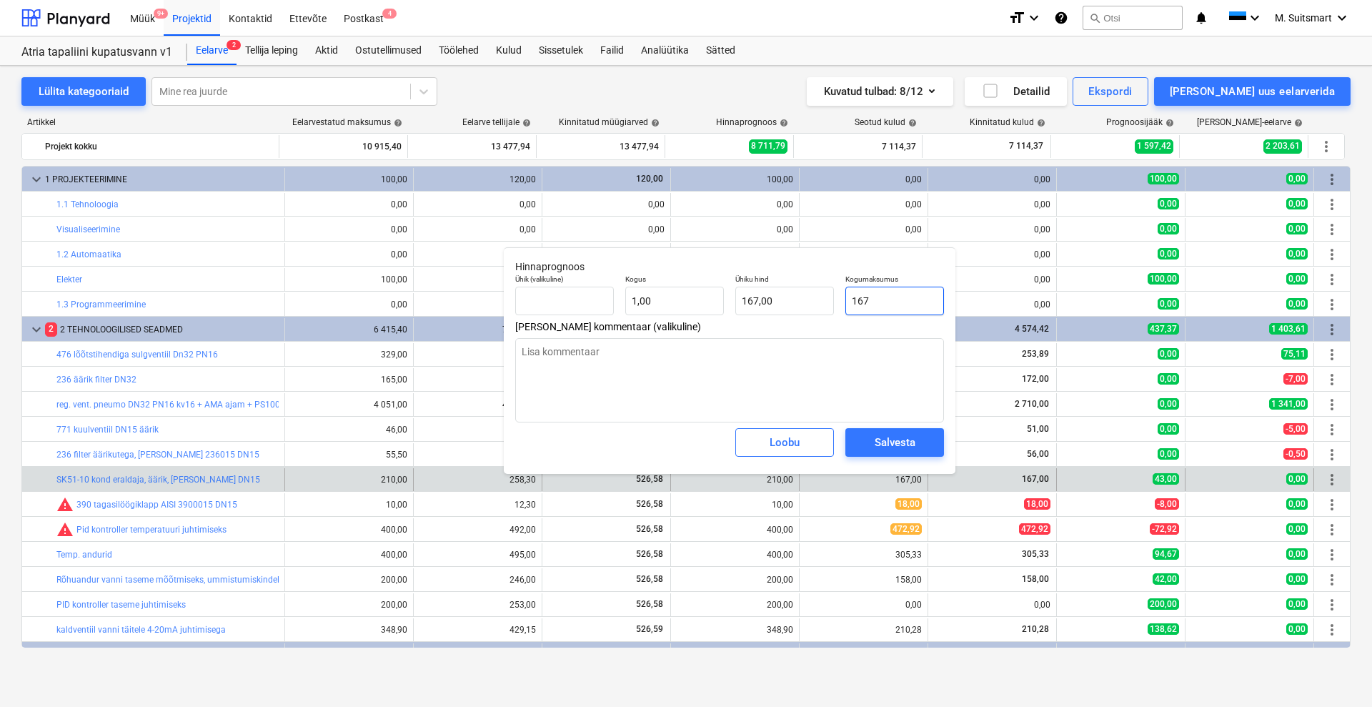
type input "167"
type textarea "x"
type input "167,00"
click at [891, 444] on div "Salvesta" at bounding box center [895, 442] width 41 height 19
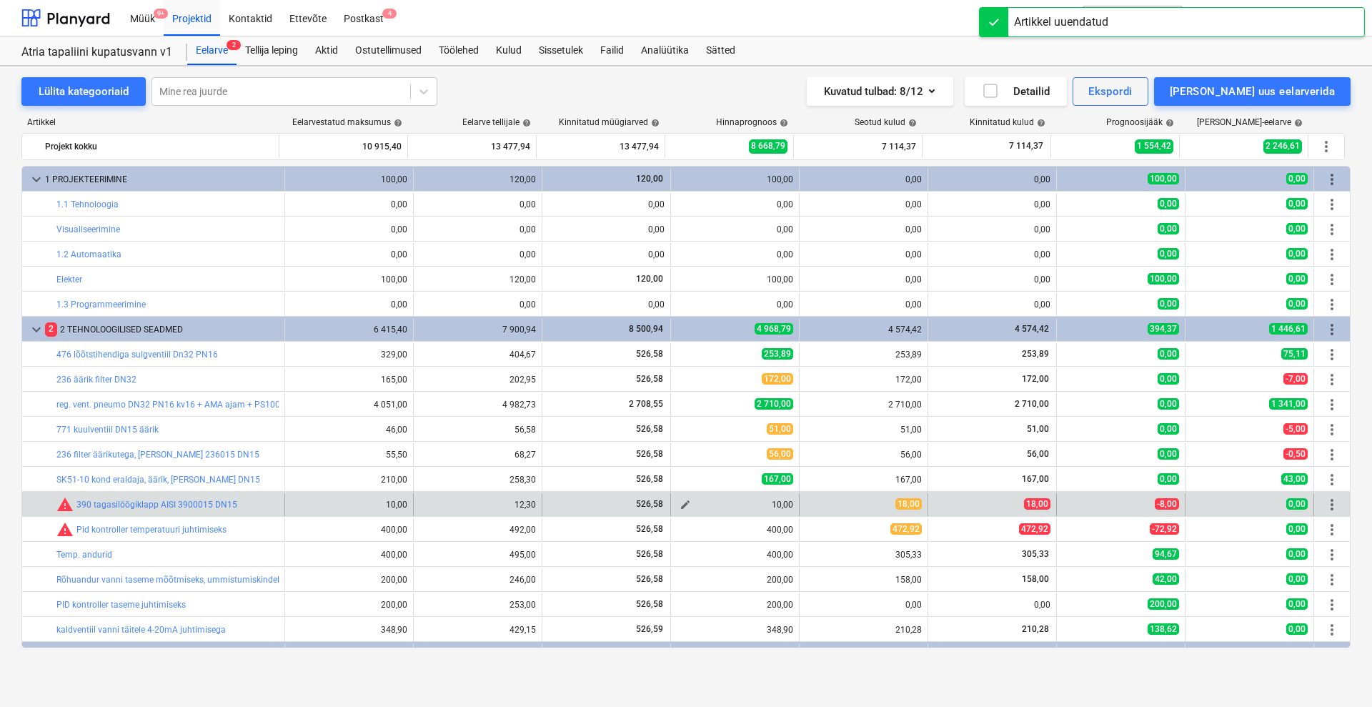
click at [680, 505] on span "edit" at bounding box center [685, 504] width 11 height 11
type textarea "x"
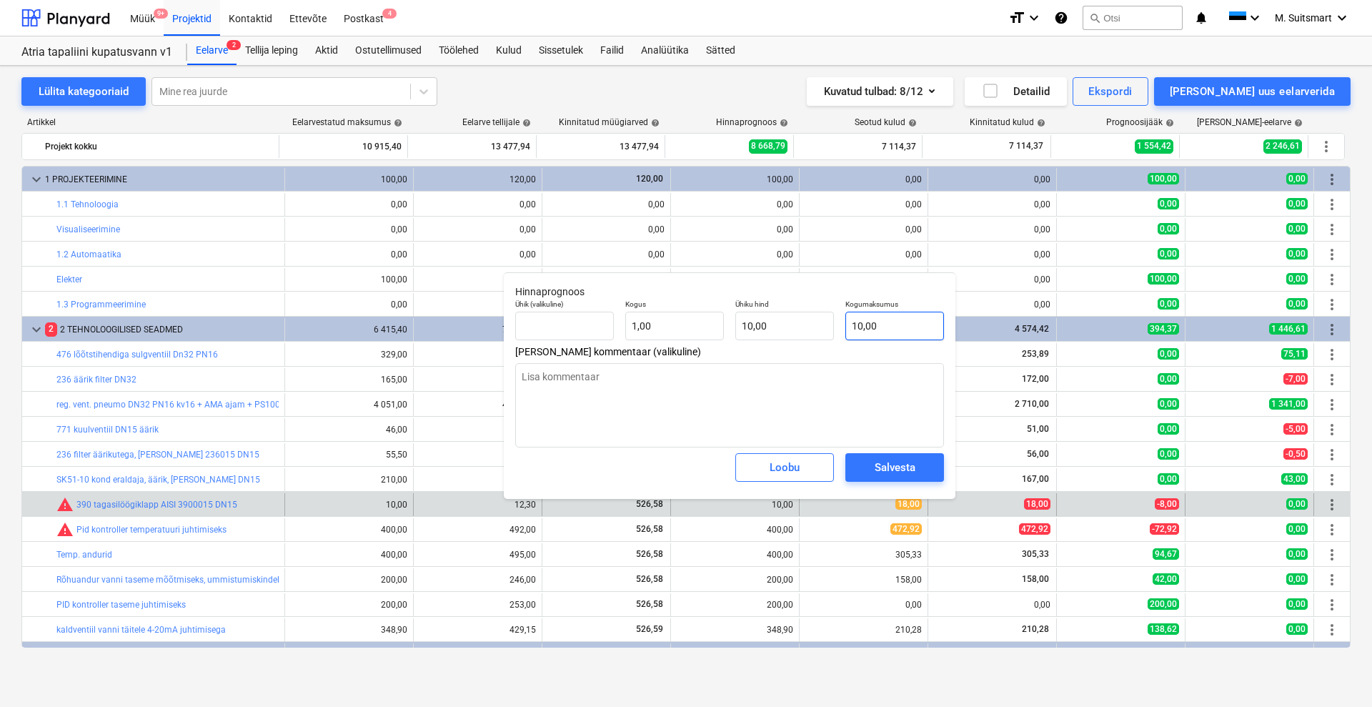
type input "10"
drag, startPoint x: 890, startPoint y: 322, endPoint x: 785, endPoint y: 325, distance: 105.1
click at [785, 325] on div "Ühik (valikuline) Kogus 1,00 Ühiku hind 10,00 Kogumaksumus 10" at bounding box center [730, 320] width 440 height 52
type textarea "x"
type input "1"
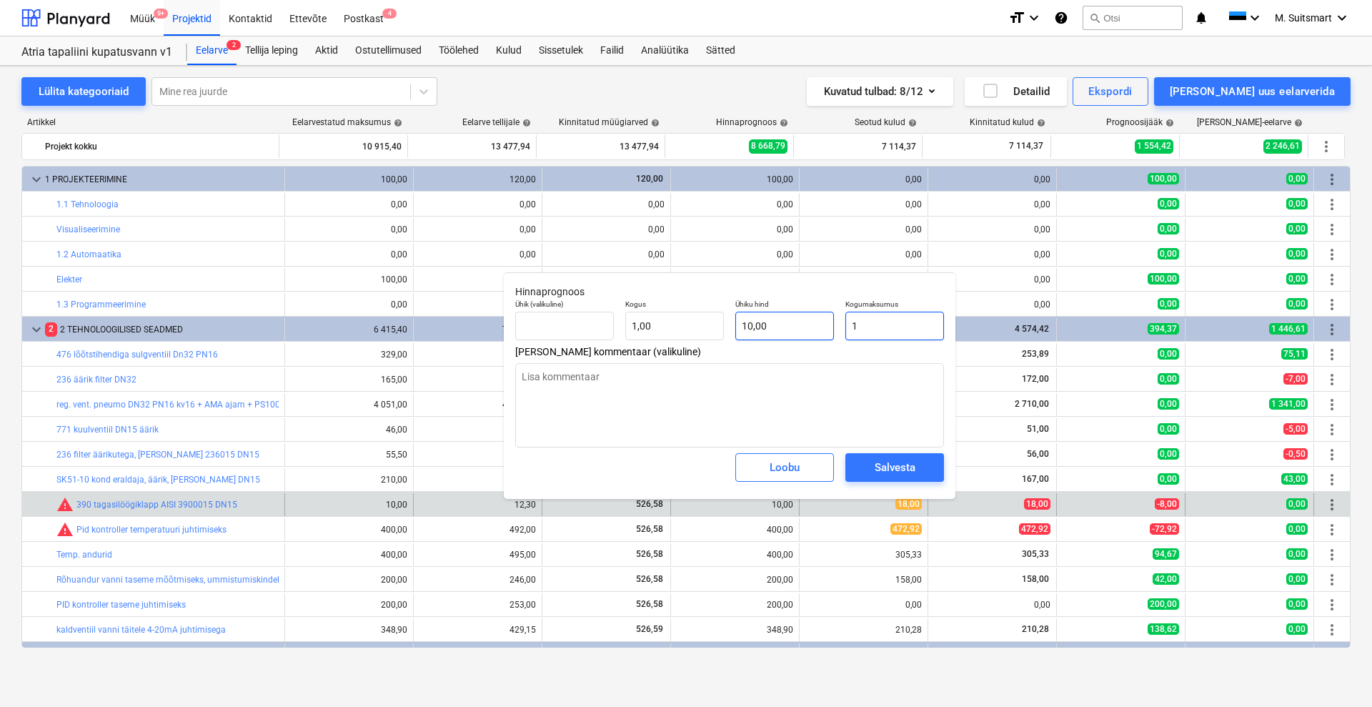
type input "1,00"
type textarea "x"
type input "18"
type input "18,00"
type input "18"
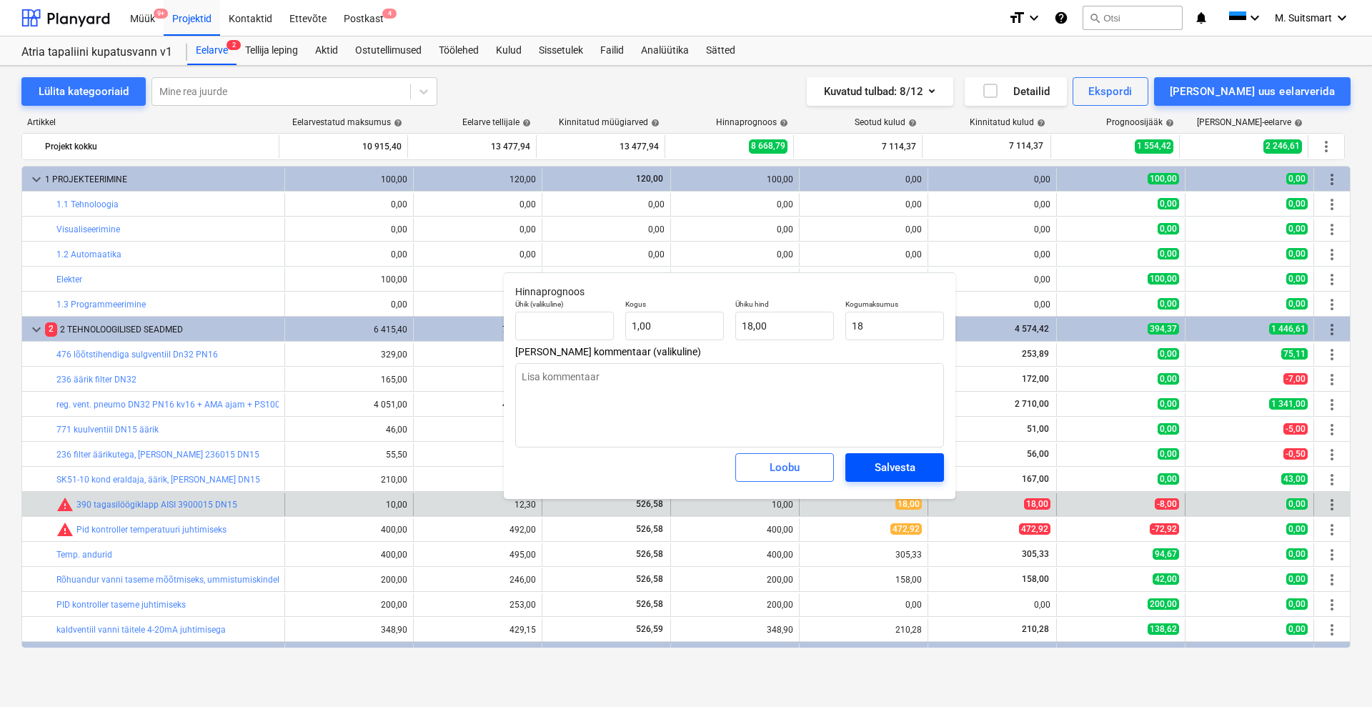
type textarea "x"
type input "18,00"
click at [900, 457] on button "Salvesta" at bounding box center [895, 467] width 99 height 29
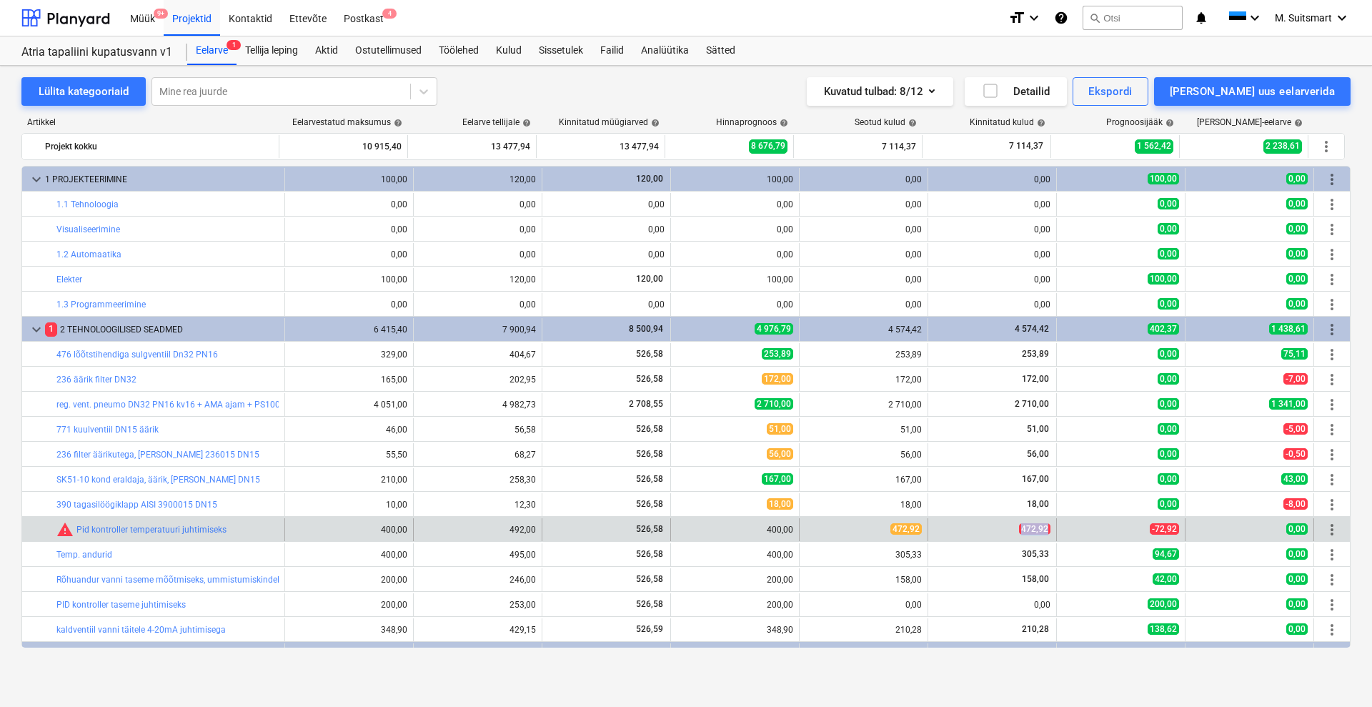
drag, startPoint x: 1011, startPoint y: 532, endPoint x: 1045, endPoint y: 529, distance: 34.4
click at [1045, 529] on div "472,92" at bounding box center [992, 529] width 117 height 12
copy span "472,92"
click at [680, 529] on span "edit" at bounding box center [685, 529] width 11 height 11
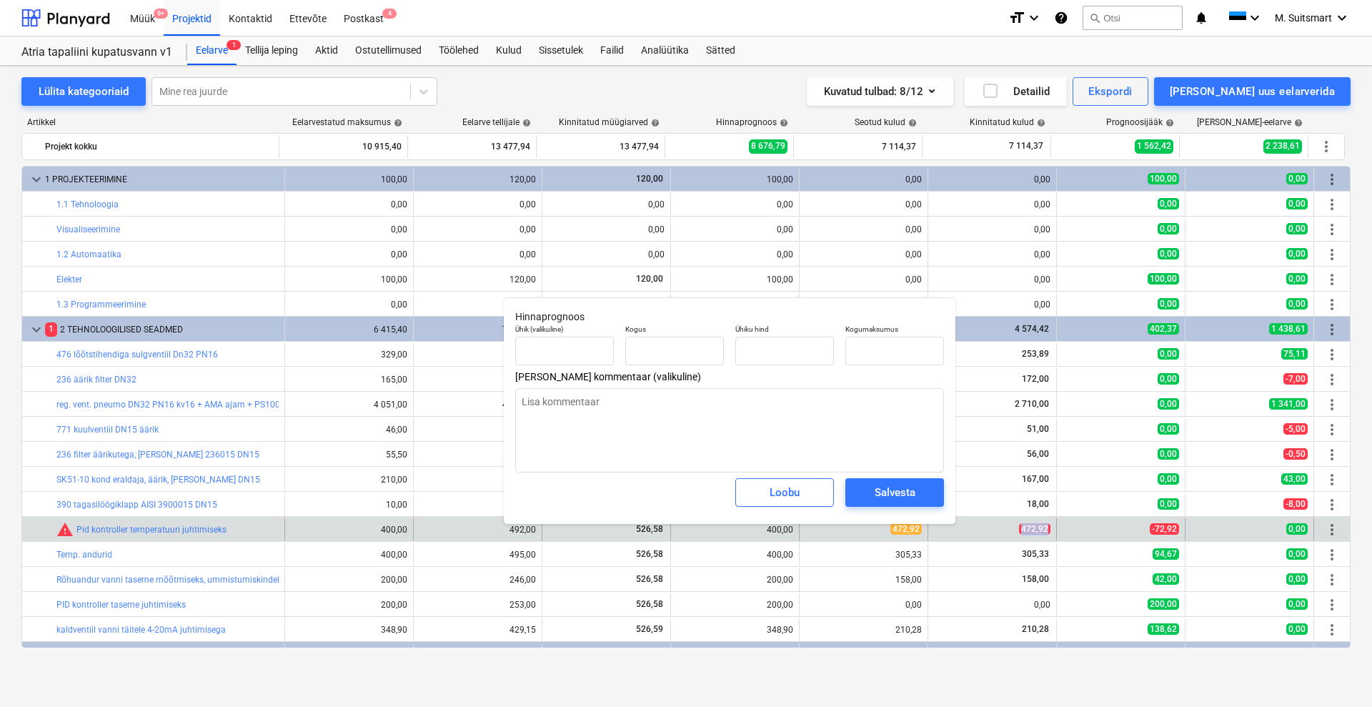
type textarea "x"
type input "1,00"
type input "400,00"
type input "400"
drag, startPoint x: 894, startPoint y: 352, endPoint x: 806, endPoint y: 352, distance: 88.6
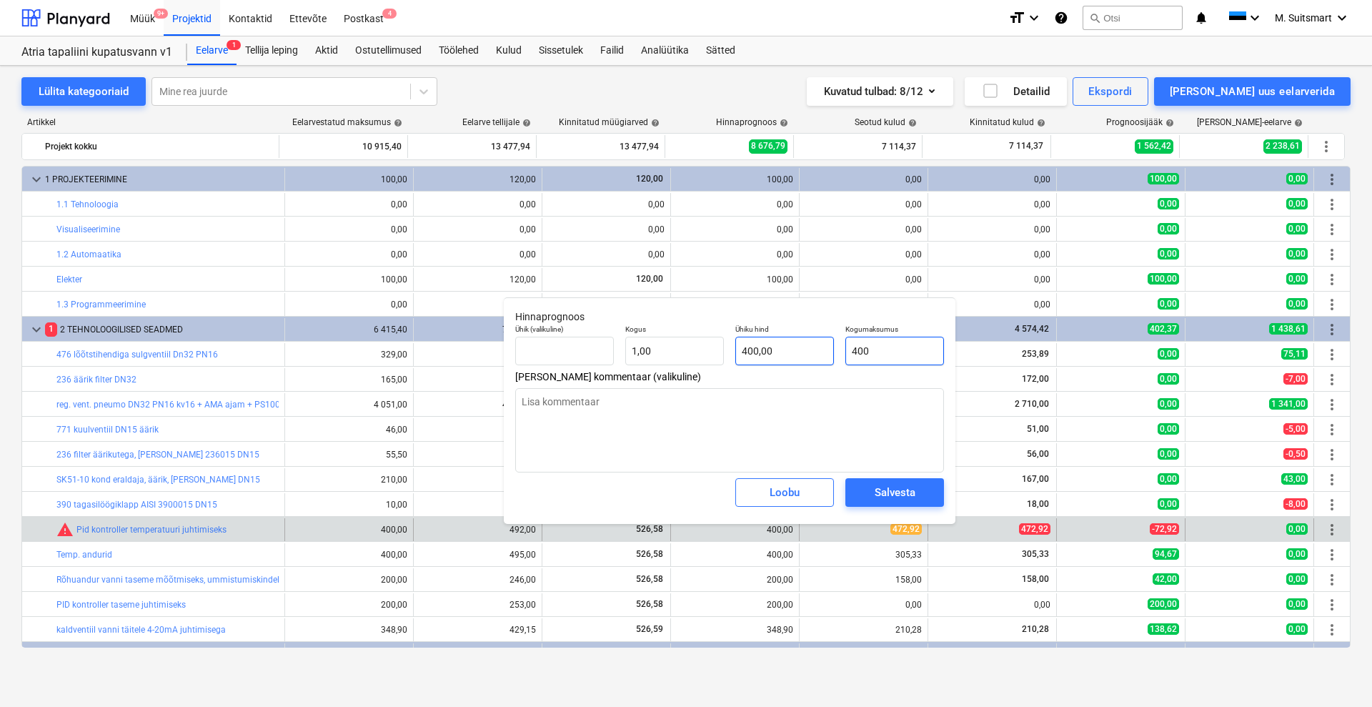
click at [806, 352] on div "Ühik (valikuline) Kogus 1,00 Ühiku hind 400,00 Kogumaksumus 400" at bounding box center [730, 345] width 440 height 52
paste input "72,92"
type textarea "x"
type input "472,92"
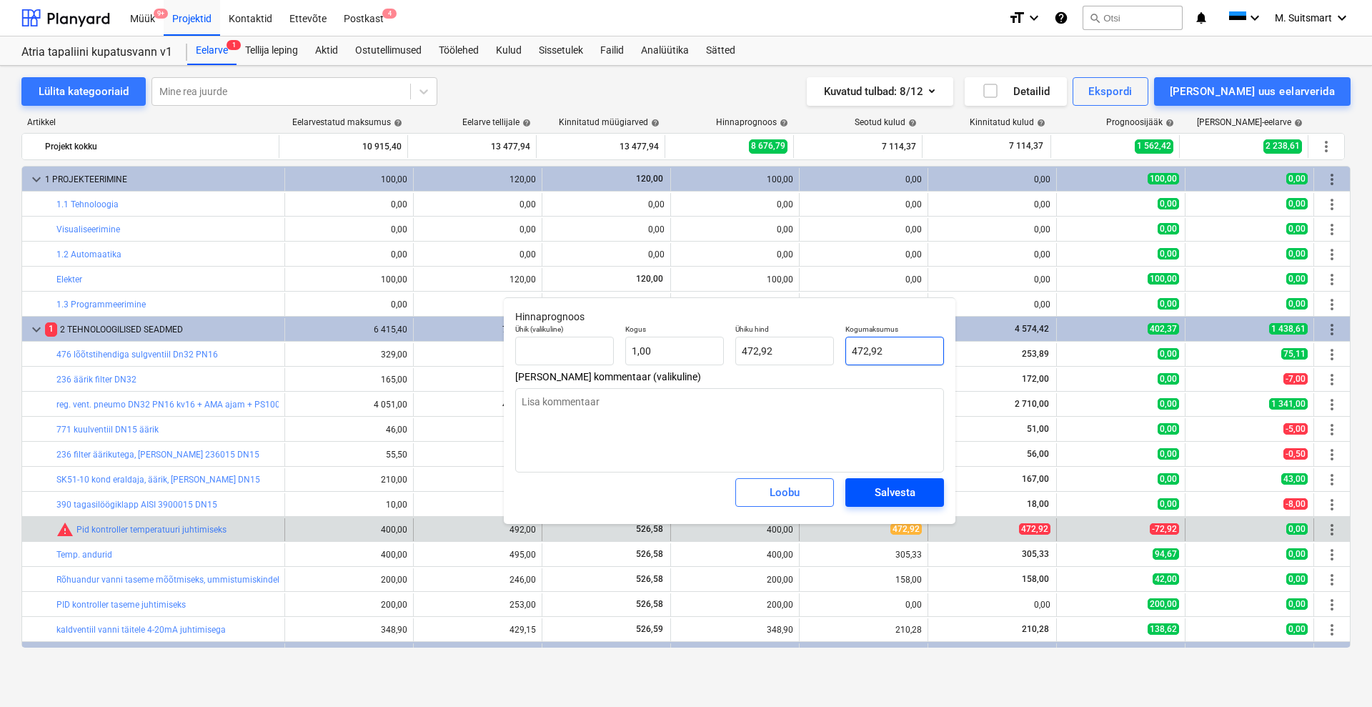
type input "472,92"
click at [893, 486] on div "Salvesta" at bounding box center [895, 492] width 41 height 19
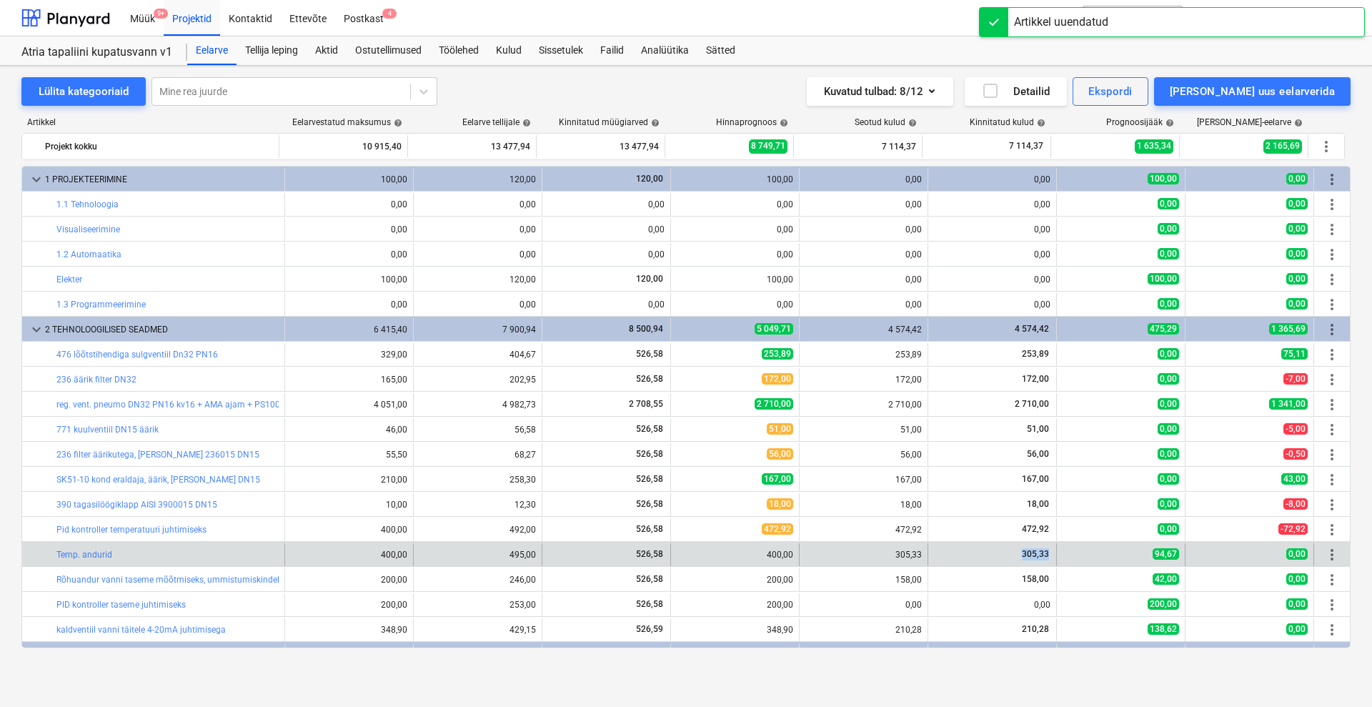
drag, startPoint x: 1015, startPoint y: 554, endPoint x: 1065, endPoint y: 555, distance: 50.0
click at [1065, 555] on div "bar_chart Temp. andurid 400,00 edit 495,00 526,58 edit 400,00 305,33 305,33 94,…" at bounding box center [686, 554] width 1328 height 23
copy span "305,33"
click at [683, 553] on span "edit" at bounding box center [685, 554] width 11 height 11
type textarea "x"
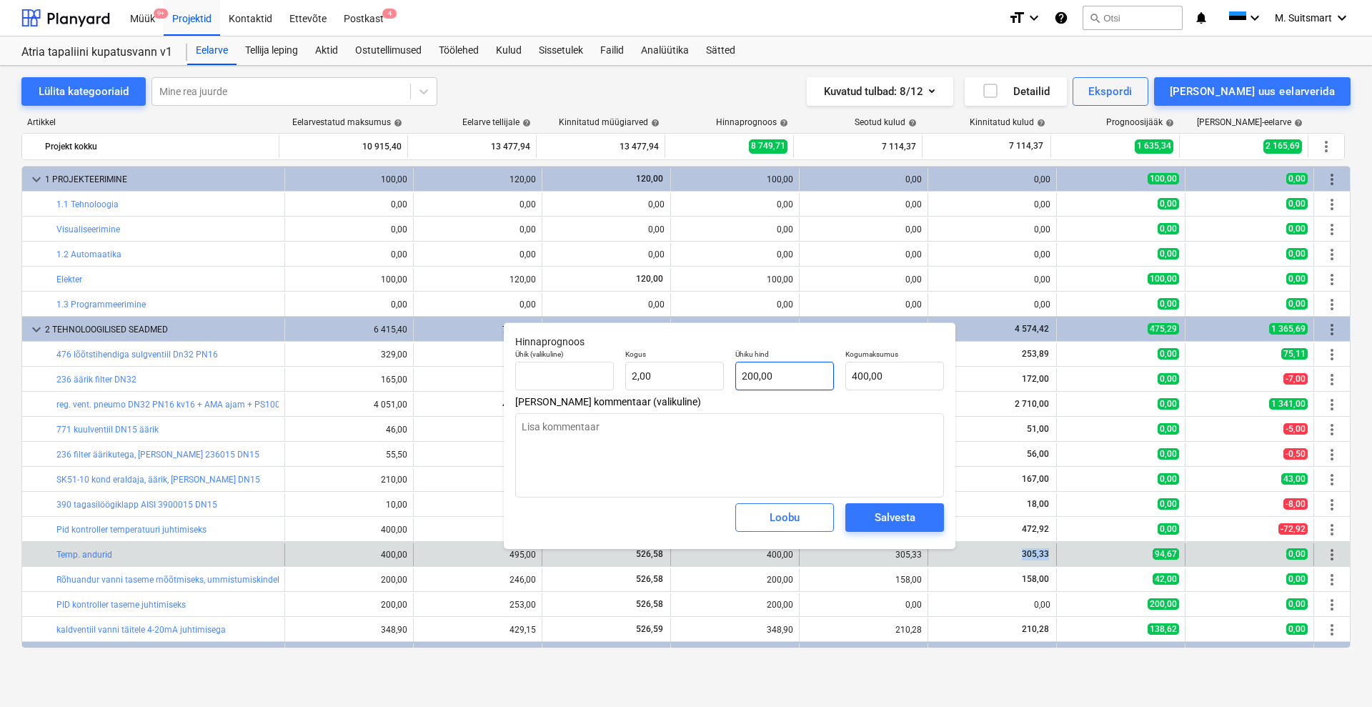
type input "200"
click at [726, 372] on div "Ühik (valikuline) Kogus 2,00 Ühiku hind 200 Kogumaksumus 400,00" at bounding box center [730, 370] width 440 height 52
type textarea "x"
type input "200,00"
type input "400"
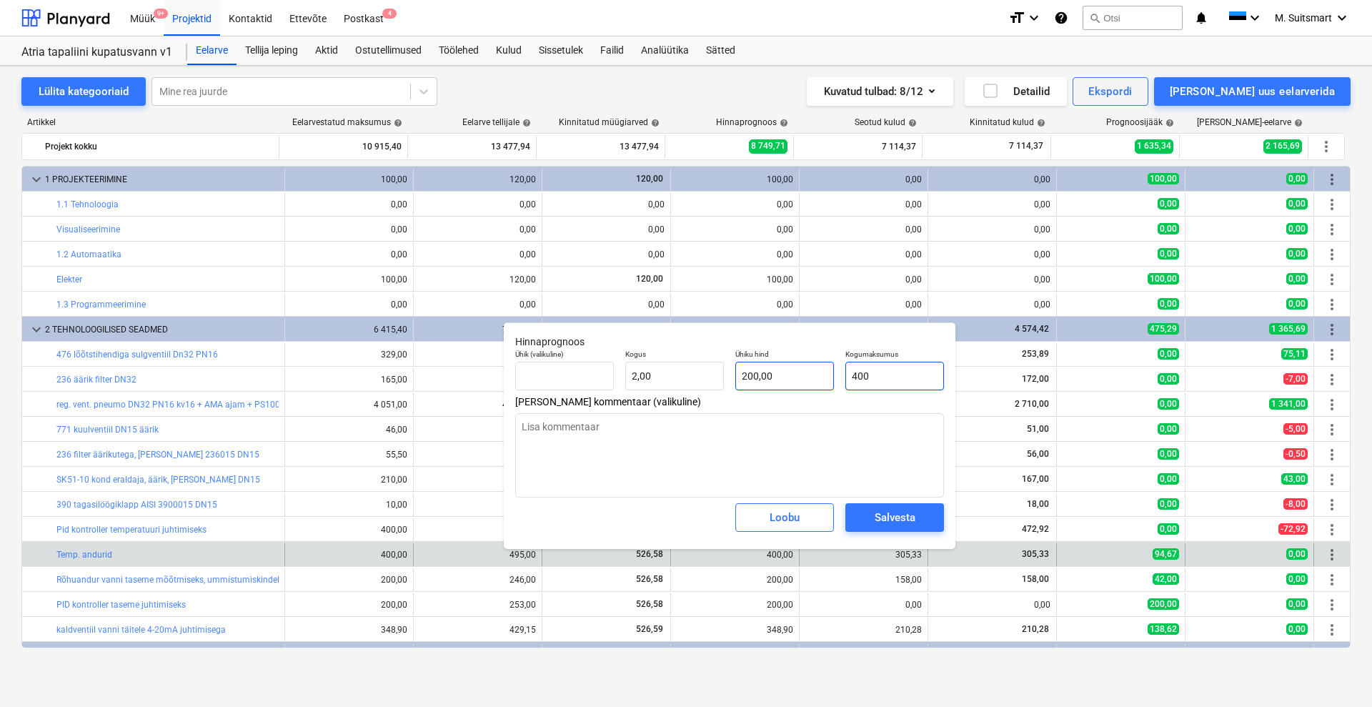
drag, startPoint x: 907, startPoint y: 380, endPoint x: 825, endPoint y: 381, distance: 82.2
click at [825, 379] on div "Ühik (valikuline) Kogus 2,00 Ühiku hind 200,00 Kogumaksumus 400" at bounding box center [730, 370] width 440 height 52
paste input "305,33"
type textarea "x"
type input "305,33"
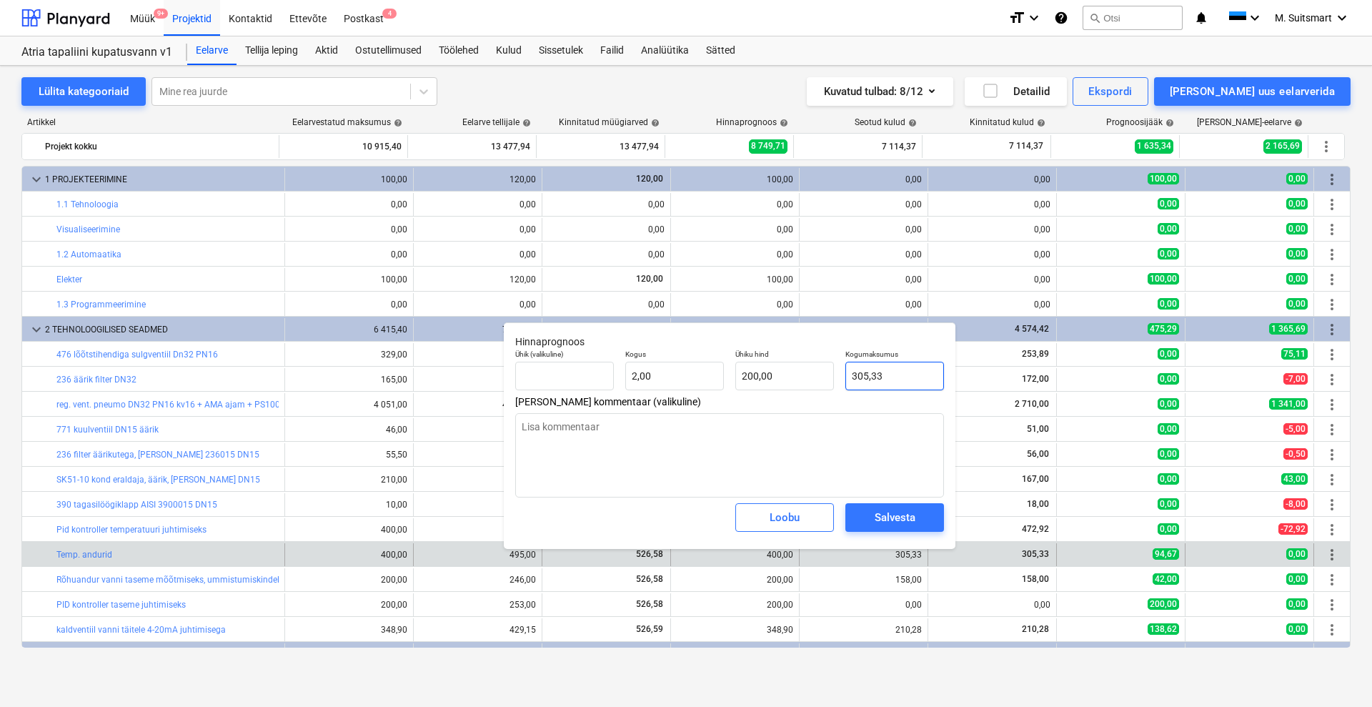
type input "152,67"
type input "305,33"
click at [886, 513] on div "Salvesta" at bounding box center [895, 517] width 41 height 19
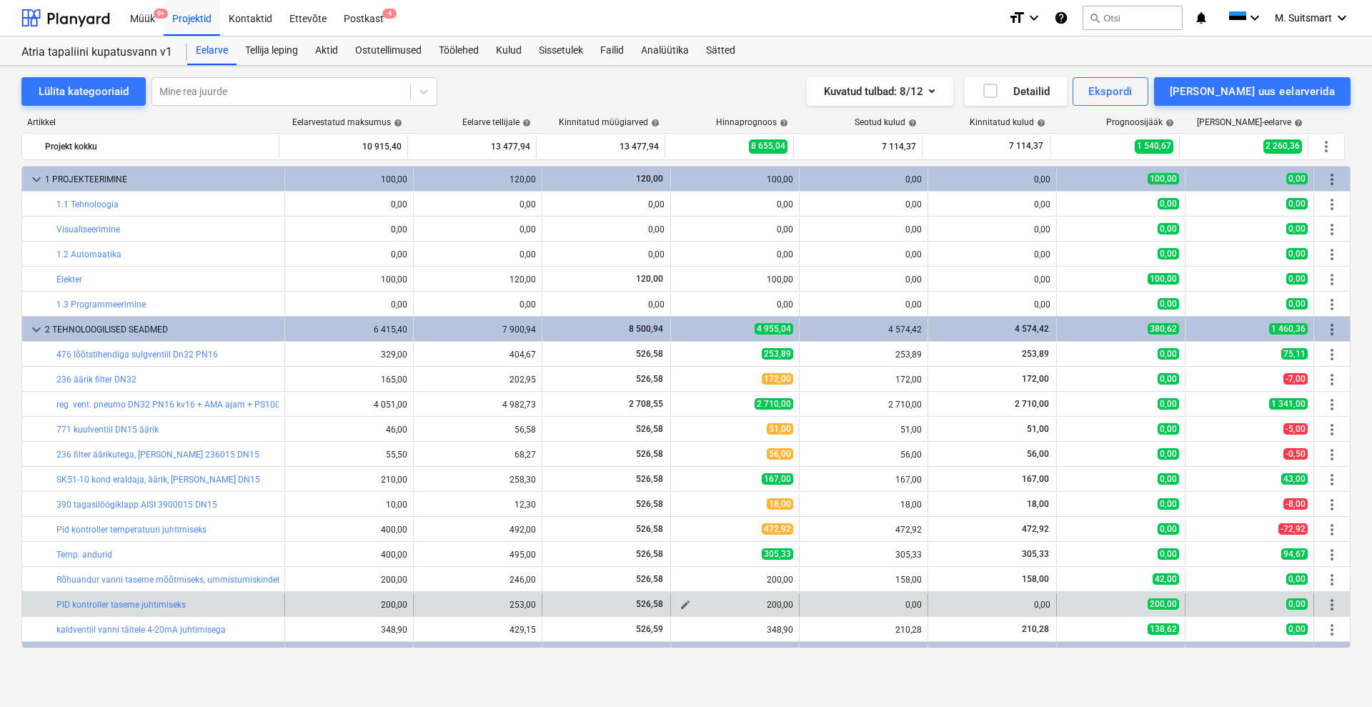
click at [680, 603] on span "edit" at bounding box center [685, 604] width 11 height 11
type textarea "x"
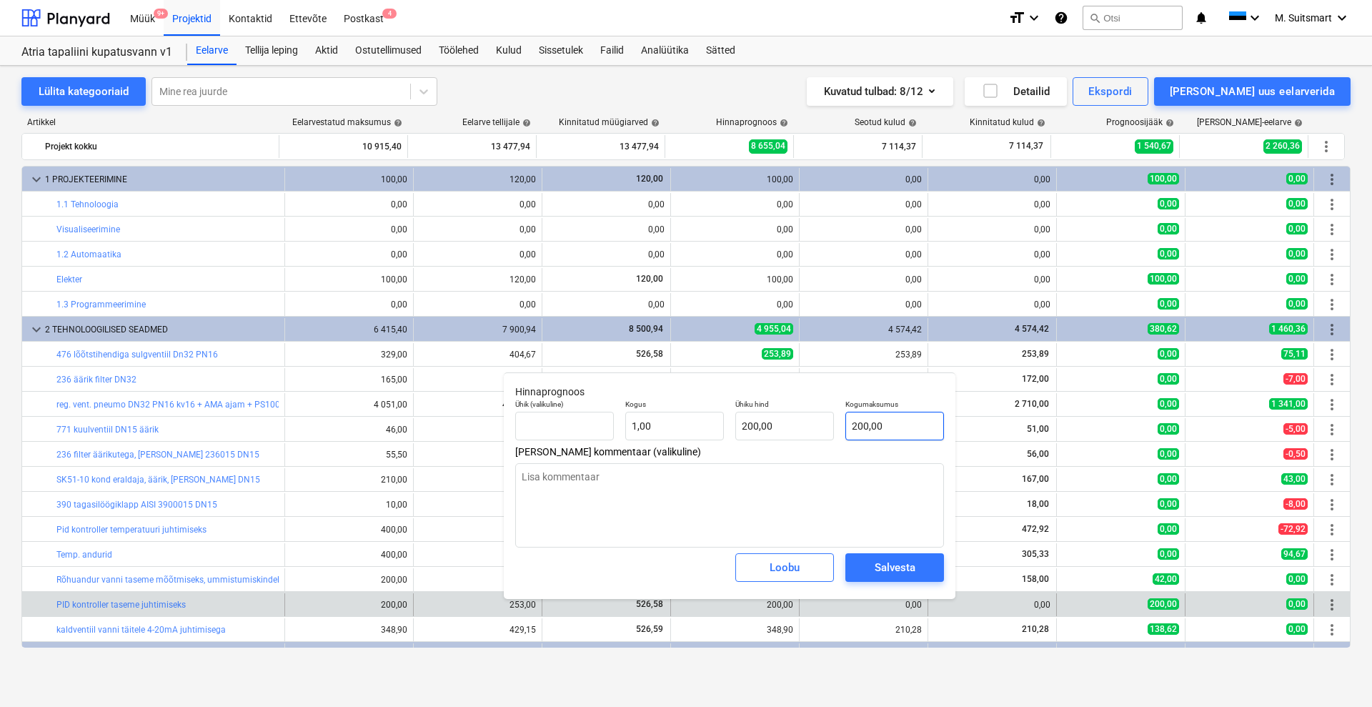
type input "200"
drag, startPoint x: 898, startPoint y: 420, endPoint x: 784, endPoint y: 420, distance: 114.4
click at [784, 420] on div "Ühik (valikuline) Kogus 1,00 Ühiku hind 200,00 Kogumaksumus 200" at bounding box center [730, 420] width 440 height 52
type textarea "x"
type input "0"
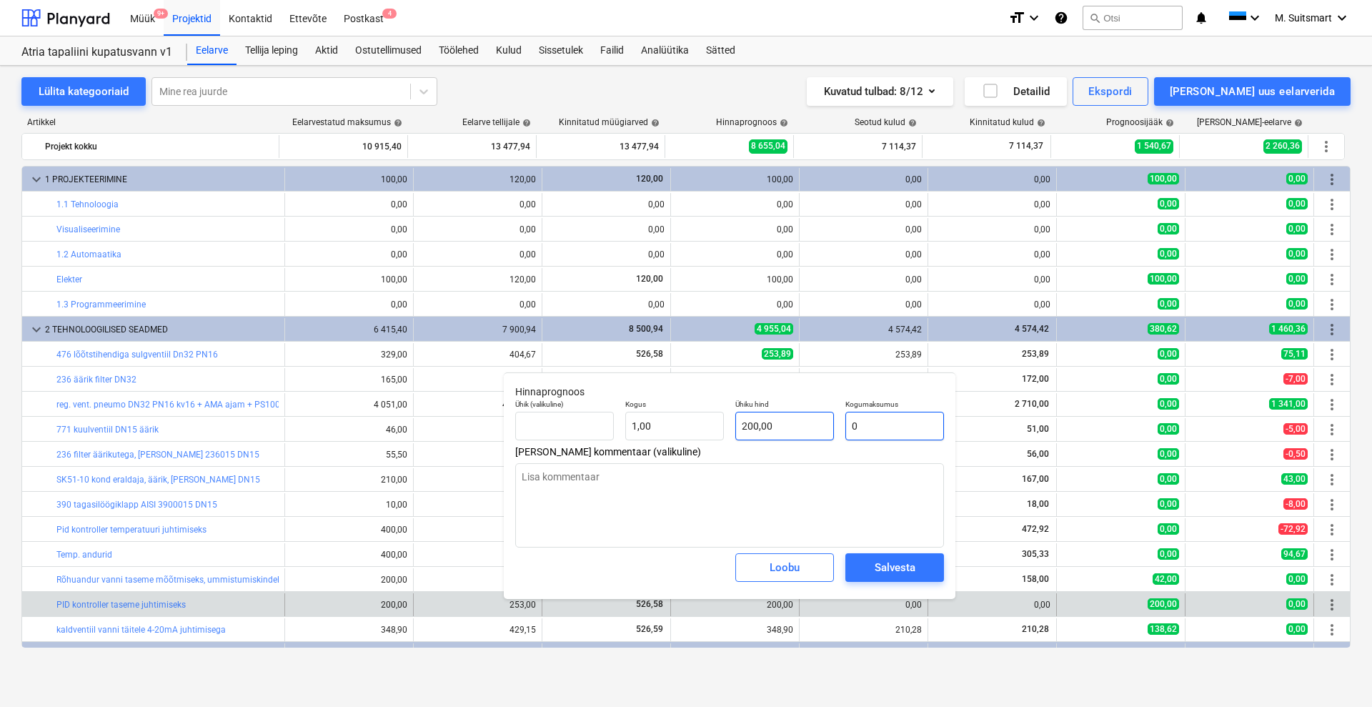
type input "0,00"
type input "0"
type textarea "x"
type input "0,00"
click at [892, 563] on div "Salvesta" at bounding box center [895, 567] width 41 height 19
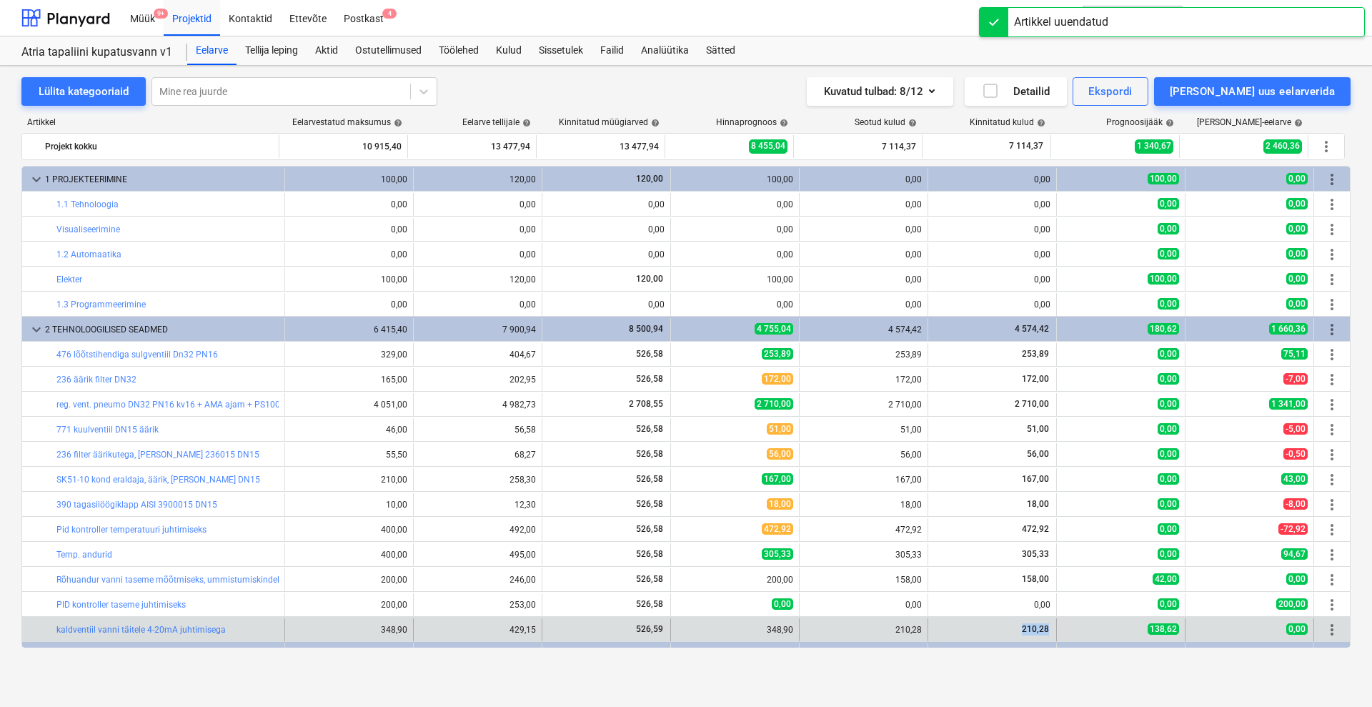
drag, startPoint x: 1018, startPoint y: 626, endPoint x: 1058, endPoint y: 629, distance: 40.1
click at [1058, 629] on div "bar_chart kaldventiil vanni täitele 4-20mA juhtimisega 348,90 edit 429,15 526,5…" at bounding box center [686, 629] width 1328 height 23
copy span "210,28"
click at [682, 630] on span "edit" at bounding box center [685, 629] width 11 height 11
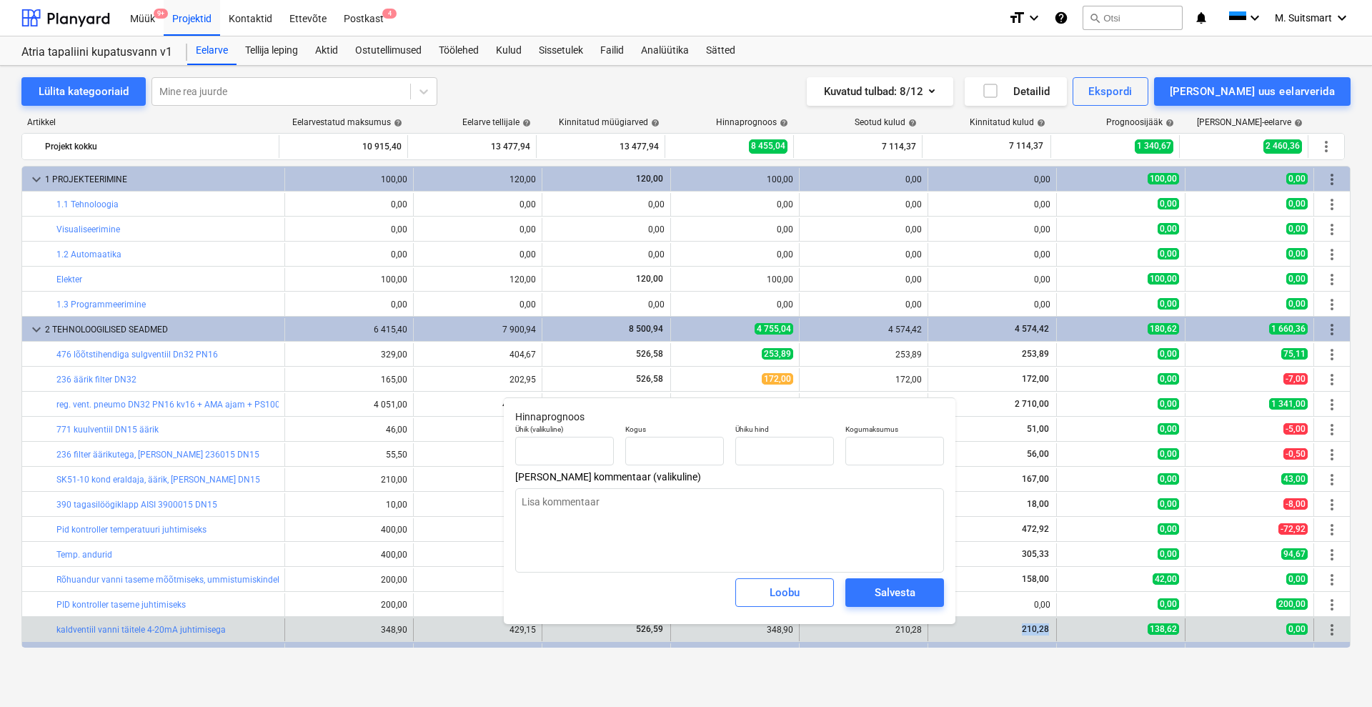
type textarea "x"
type input "1,00"
type input "348,90"
type input "348,9"
drag, startPoint x: 896, startPoint y: 446, endPoint x: 818, endPoint y: 450, distance: 77.3
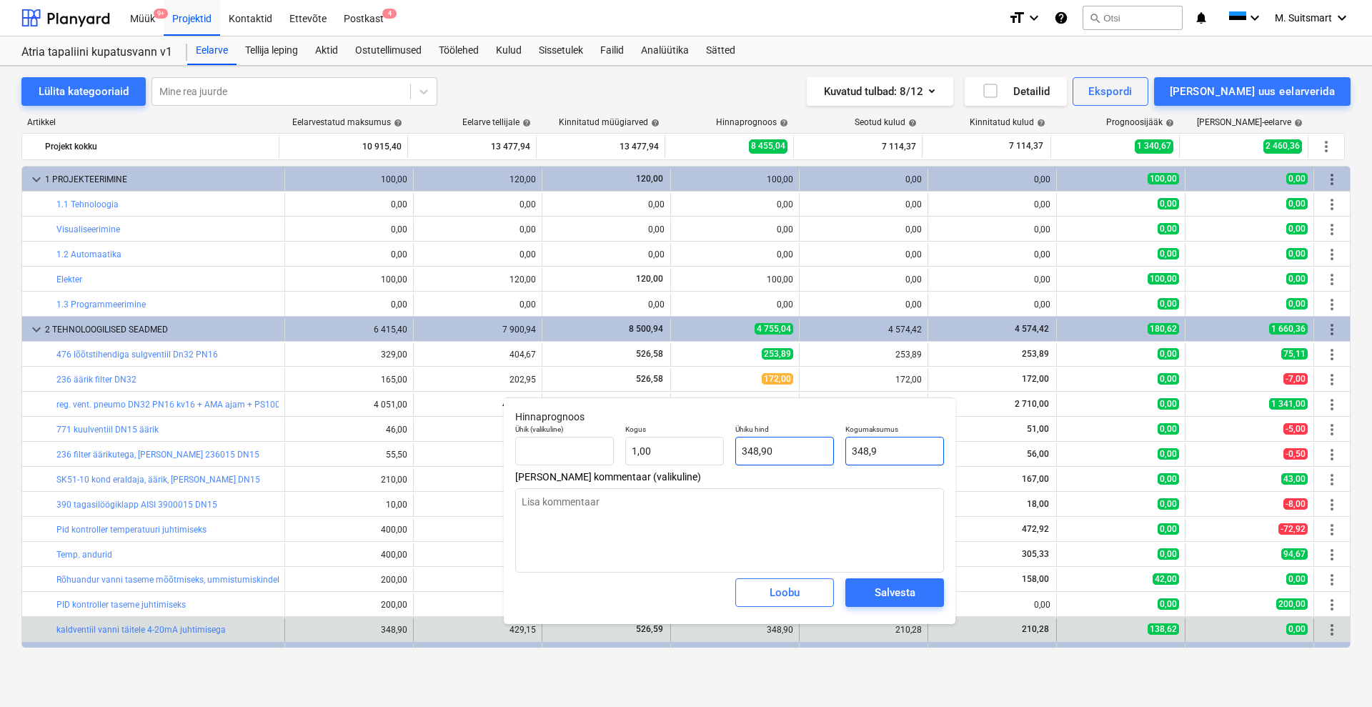
click at [818, 450] on div "Ühik (valikuline) Kogus 1,00 Ühiku hind 348,90 Kogumaksumus 348,9" at bounding box center [730, 445] width 440 height 52
paste input "210,28"
type textarea "x"
type input "210,28"
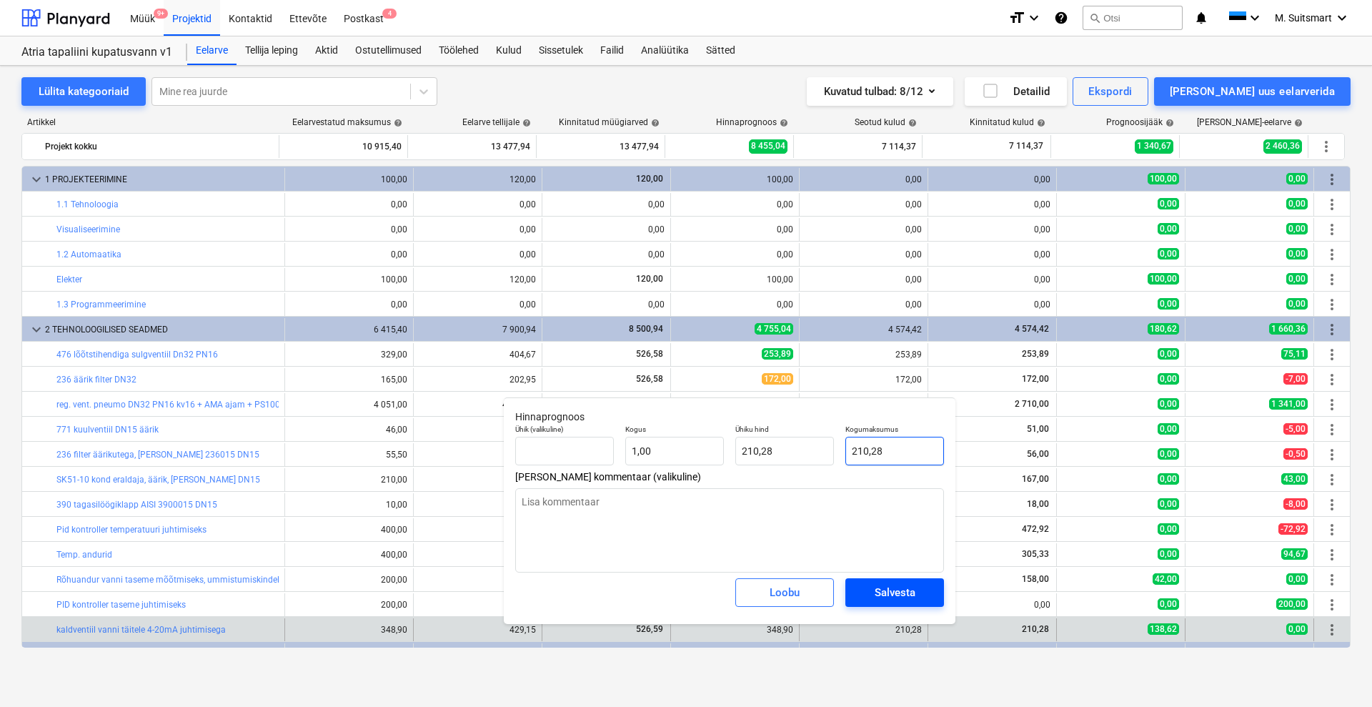
type input "210,28"
click at [878, 592] on div "Salvesta" at bounding box center [895, 592] width 41 height 19
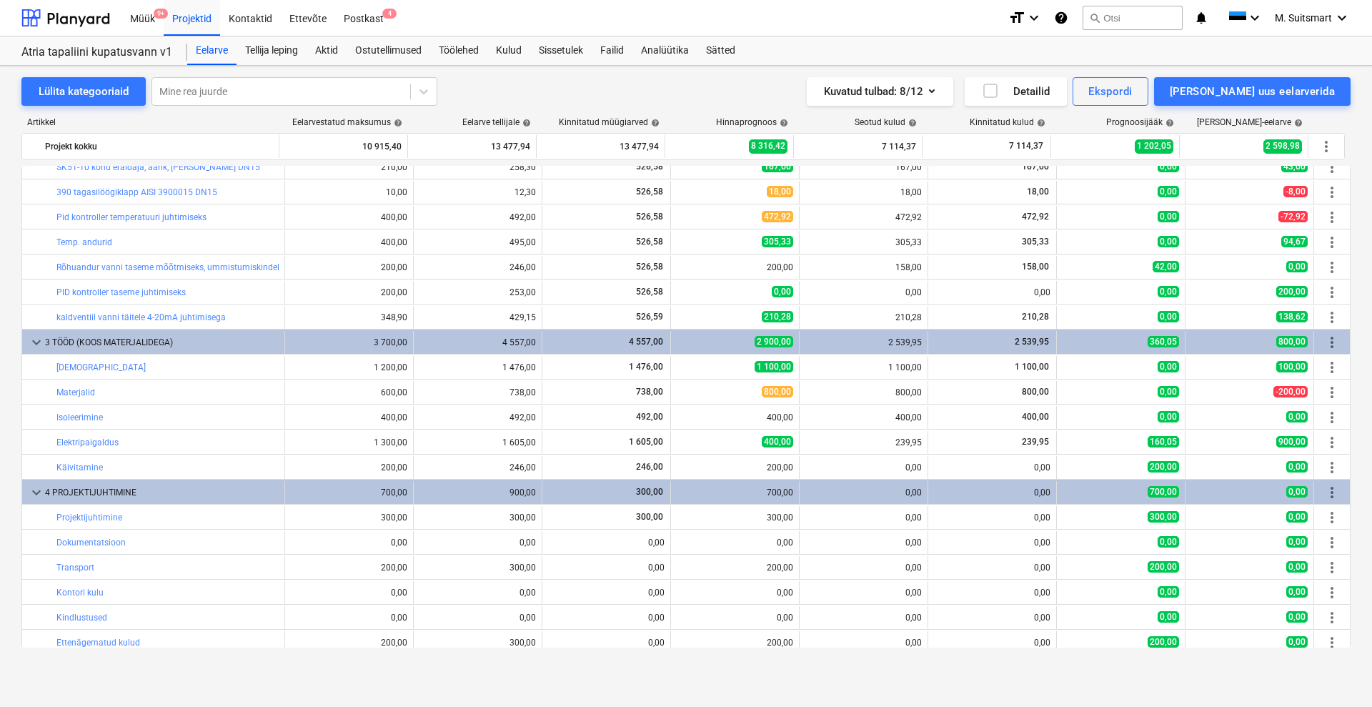
scroll to position [319, 0]
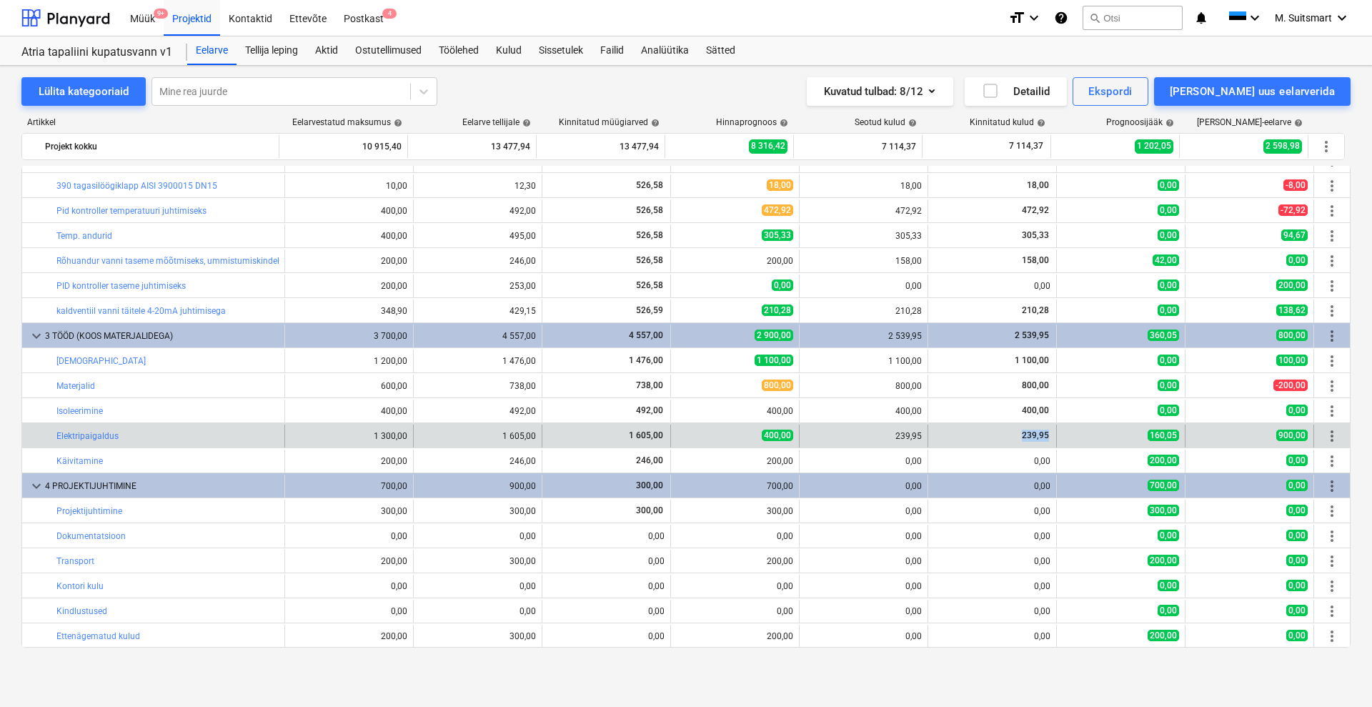
drag, startPoint x: 1019, startPoint y: 431, endPoint x: 1055, endPoint y: 436, distance: 36.8
click at [1055, 436] on div "bar_chart Elektripaigaldus 1 300,00 edit 1 605,00 1 605,00 edit 400,00 239,95 2…" at bounding box center [686, 436] width 1328 height 23
copy span "239,95"
click at [680, 430] on span "edit" at bounding box center [685, 435] width 11 height 11
type textarea "x"
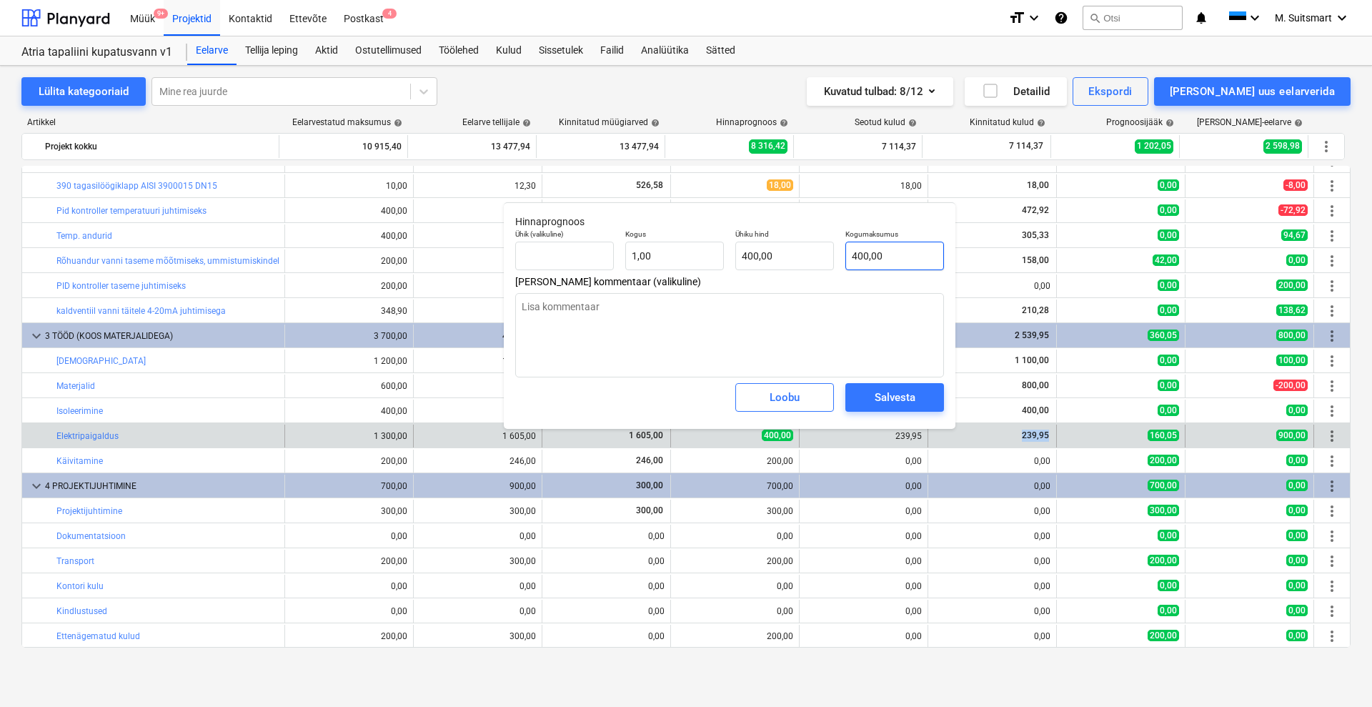
type input "400"
drag, startPoint x: 902, startPoint y: 253, endPoint x: 794, endPoint y: 258, distance: 108.0
click at [794, 258] on div "Ühik (valikuline) Kogus 1,00 Ühiku hind 400,00 Kogumaksumus 400" at bounding box center [730, 250] width 440 height 52
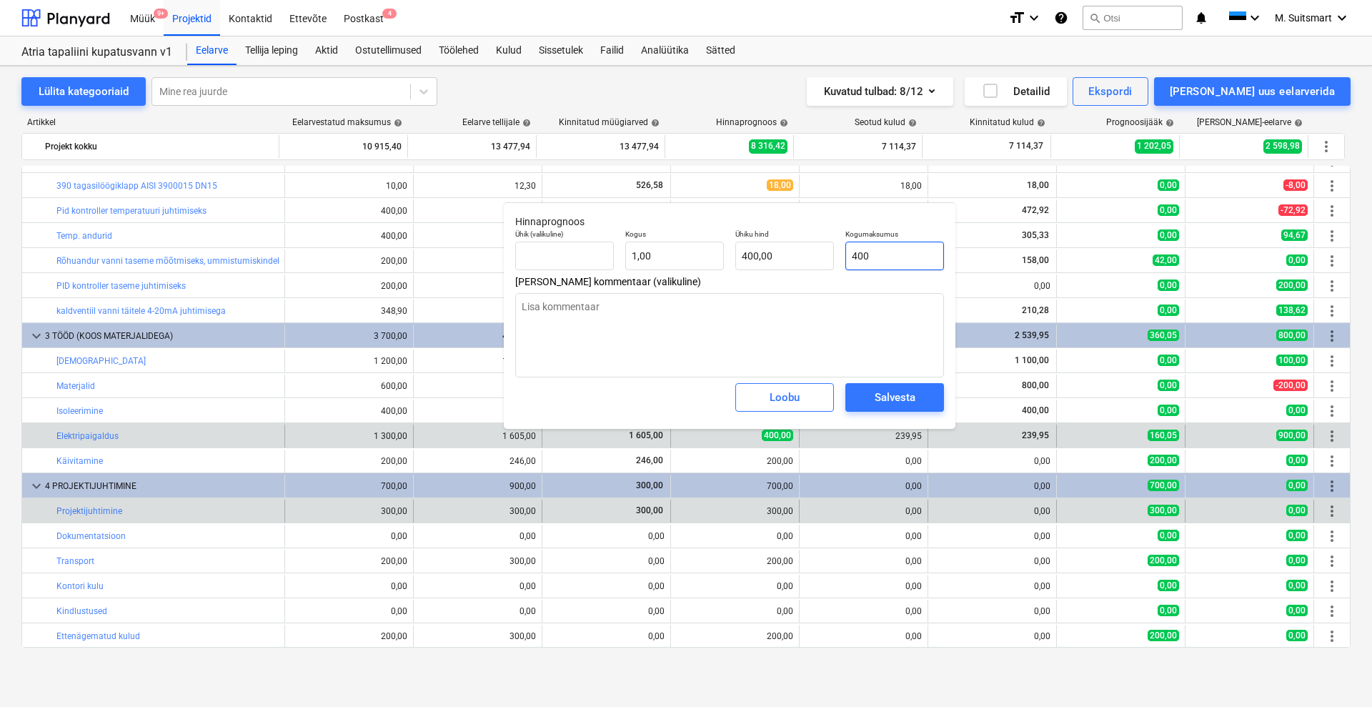
paste input "239,95"
type textarea "x"
type input "239,95"
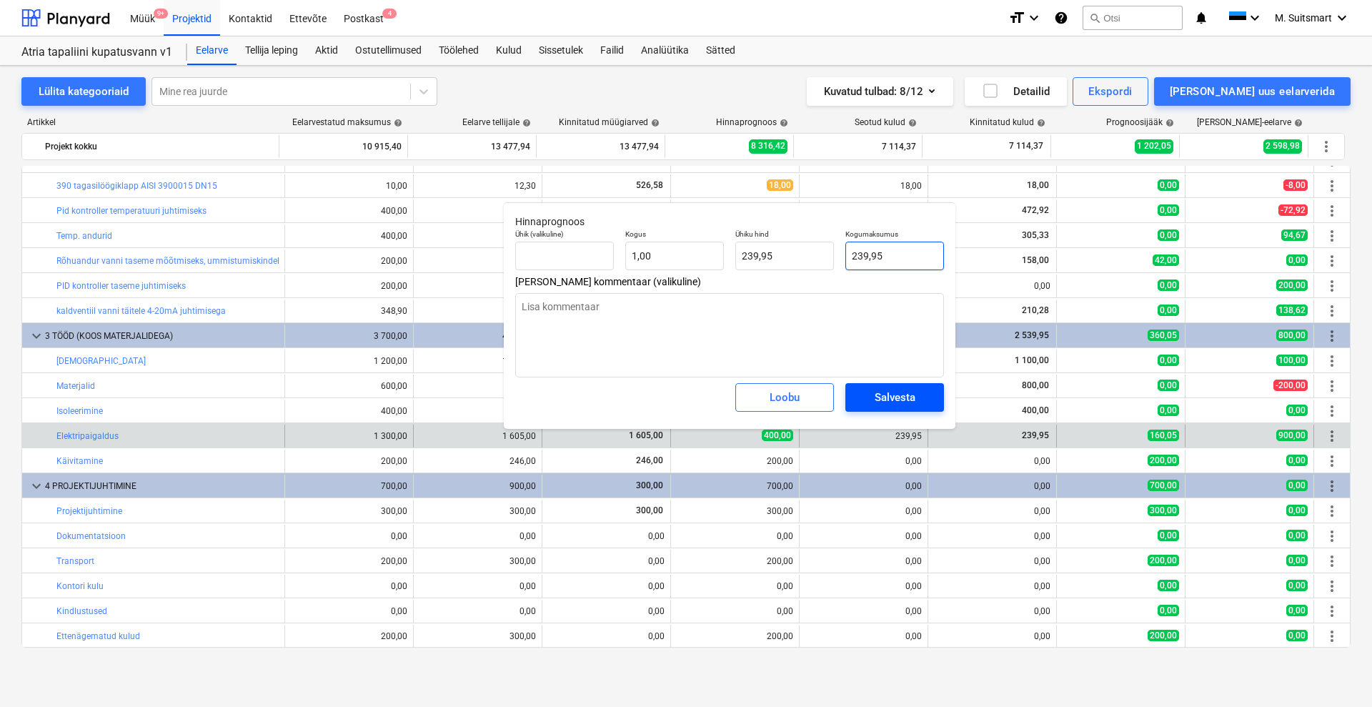
type input "239,95"
click at [901, 392] on div "Salvesta" at bounding box center [895, 397] width 41 height 19
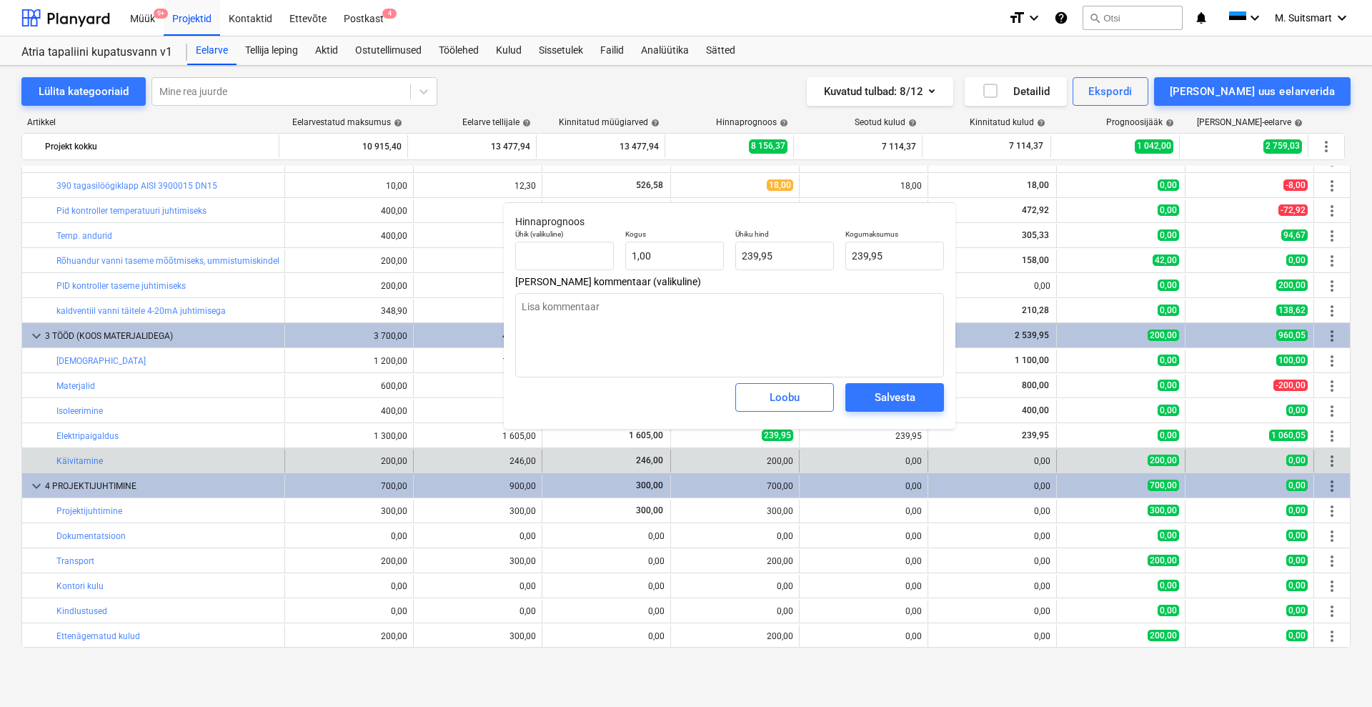
type textarea "x"
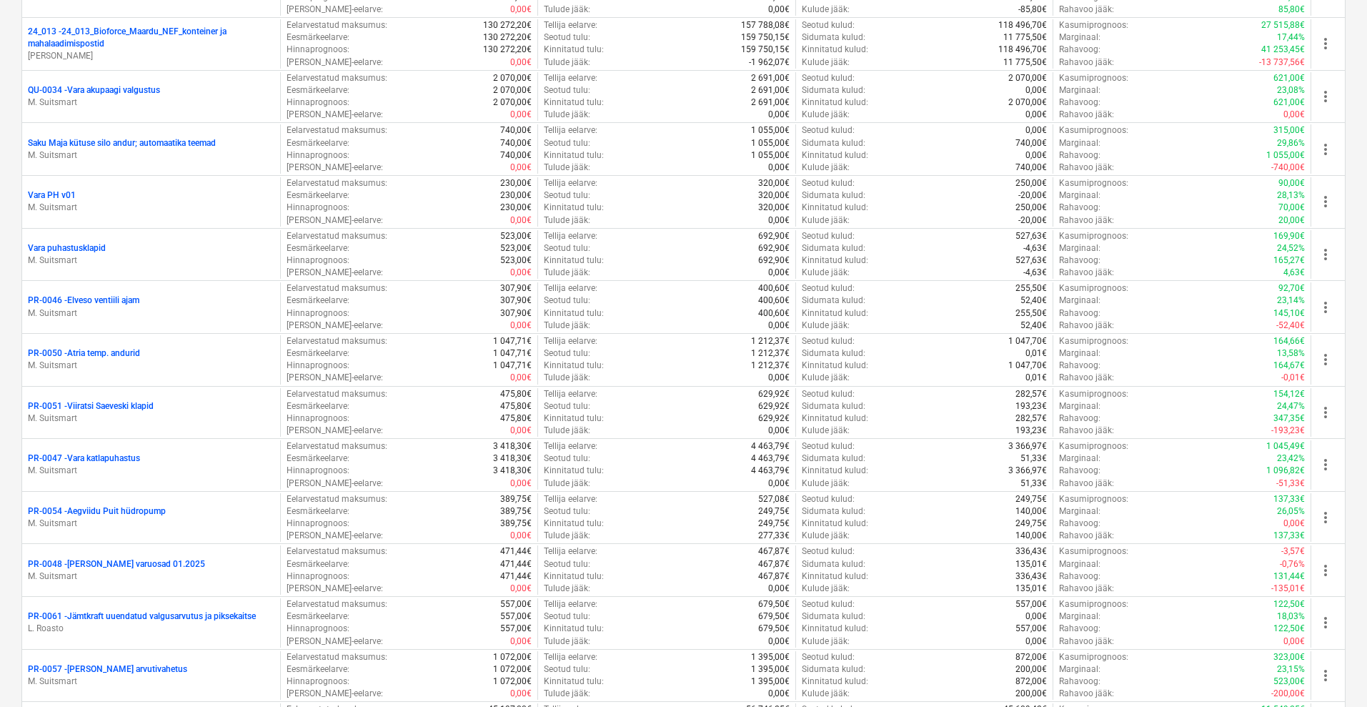
scroll to position [2749, 0]
